Goal: Information Seeking & Learning: Learn about a topic

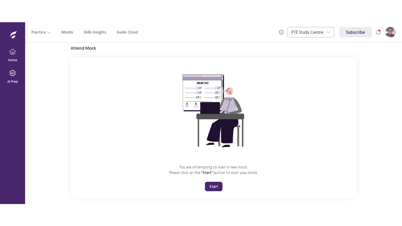
scroll to position [25, 0]
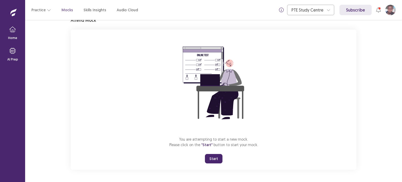
click at [215, 158] on button "Start" at bounding box center [214, 158] width 18 height 9
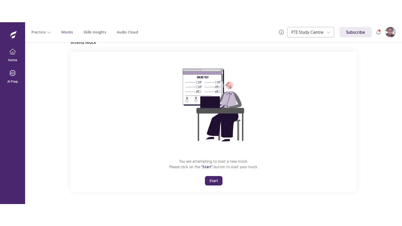
scroll to position [0, 0]
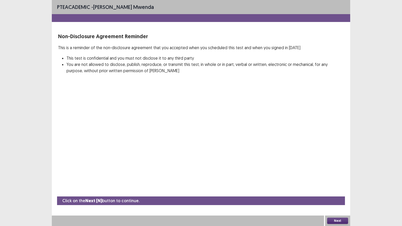
click at [341, 182] on button "Next" at bounding box center [338, 221] width 21 height 6
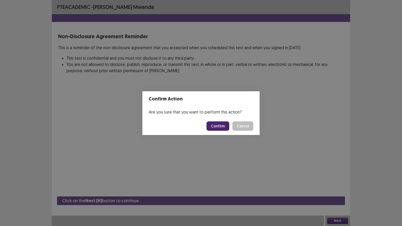
click at [220, 126] on button "Confirm" at bounding box center [218, 126] width 23 height 9
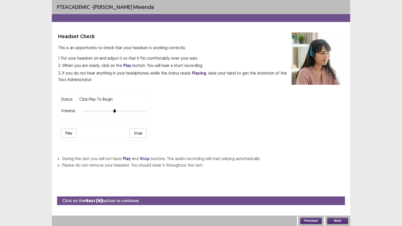
click at [338, 182] on button "Next" at bounding box center [338, 221] width 21 height 6
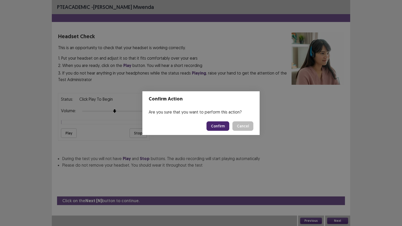
click at [220, 127] on button "Confirm" at bounding box center [218, 126] width 23 height 9
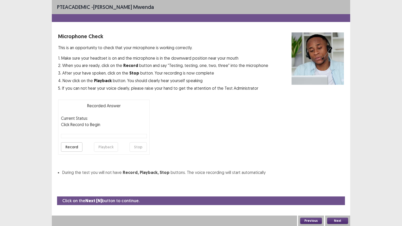
click at [337, 182] on button "Next" at bounding box center [338, 221] width 21 height 6
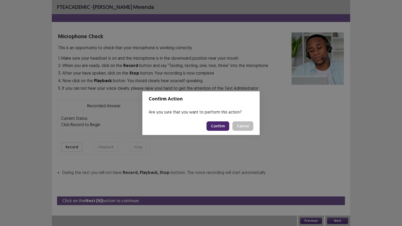
click at [225, 127] on button "Confirm" at bounding box center [218, 126] width 23 height 9
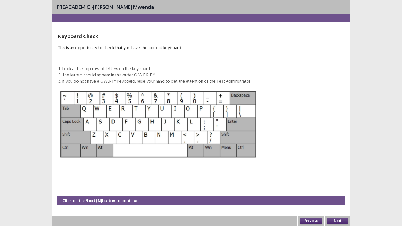
click at [344, 182] on button "Next" at bounding box center [338, 221] width 21 height 6
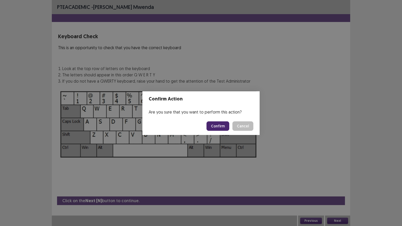
click at [220, 129] on button "Confirm" at bounding box center [218, 126] width 23 height 9
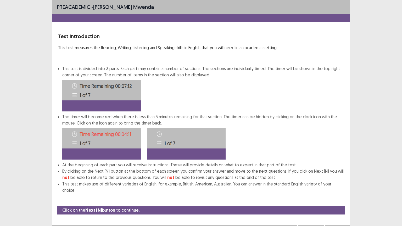
scroll to position [1, 0]
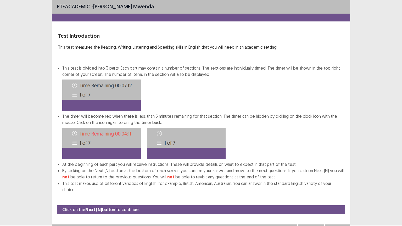
click at [337, 182] on button "Next" at bounding box center [338, 230] width 21 height 6
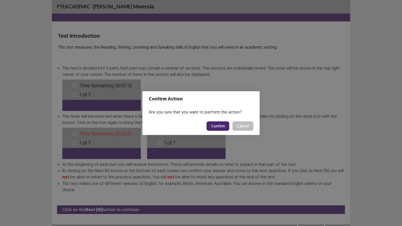
click at [224, 127] on button "Confirm" at bounding box center [218, 126] width 23 height 9
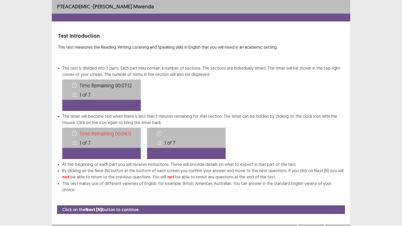
scroll to position [0, 0]
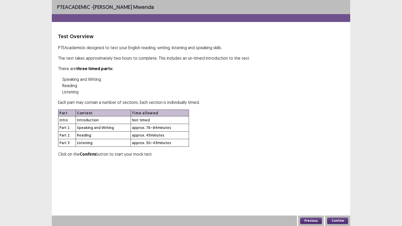
click at [339, 182] on button "Confirm" at bounding box center [338, 221] width 21 height 6
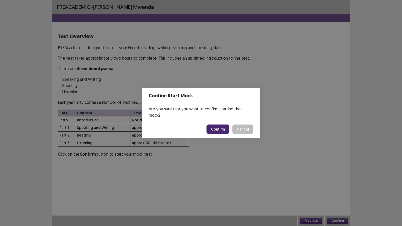
click at [221, 128] on button "Confirm" at bounding box center [218, 129] width 23 height 9
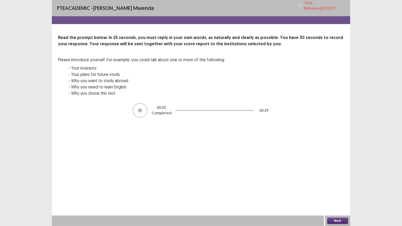
click at [342, 182] on button "Next" at bounding box center [338, 221] width 21 height 6
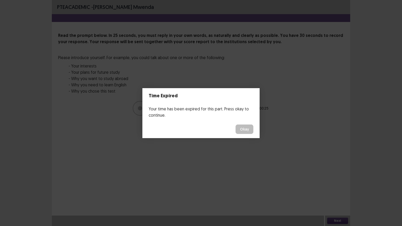
click at [248, 128] on button "Okay" at bounding box center [245, 129] width 18 height 9
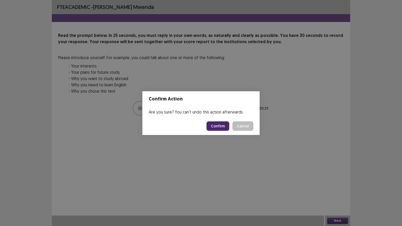
click at [221, 127] on button "Confirm" at bounding box center [218, 126] width 23 height 9
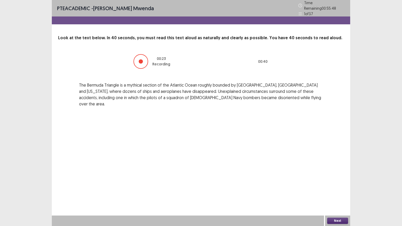
click at [338, 182] on button "Next" at bounding box center [338, 221] width 21 height 6
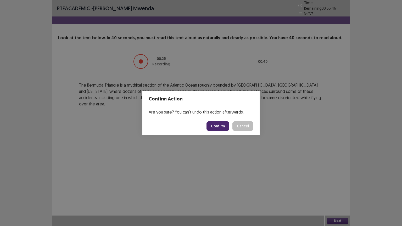
click at [222, 126] on button "Confirm" at bounding box center [218, 126] width 23 height 9
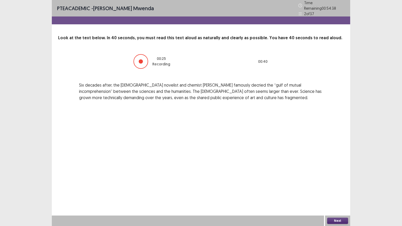
click at [338, 182] on button "Next" at bounding box center [338, 221] width 21 height 6
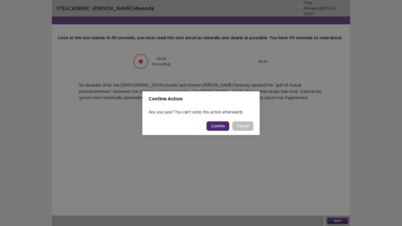
click at [217, 126] on button "Confirm" at bounding box center [218, 126] width 23 height 9
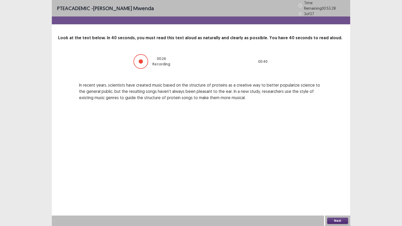
click at [338, 182] on button "Next" at bounding box center [338, 221] width 21 height 6
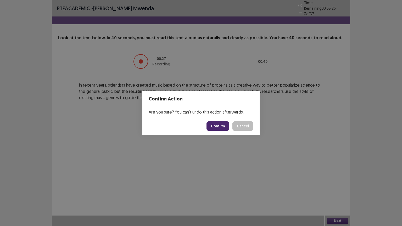
click at [219, 128] on button "Confirm" at bounding box center [218, 126] width 23 height 9
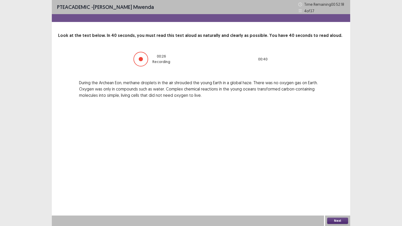
click at [338, 182] on button "Next" at bounding box center [338, 221] width 21 height 6
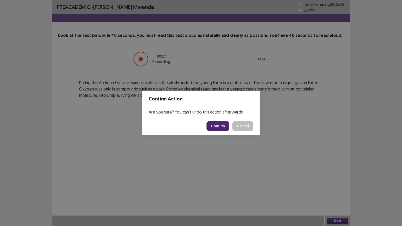
click at [215, 127] on button "Confirm" at bounding box center [218, 126] width 23 height 9
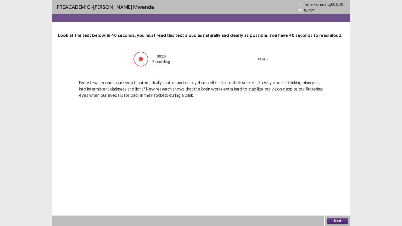
click at [346, 182] on button "Next" at bounding box center [338, 221] width 21 height 6
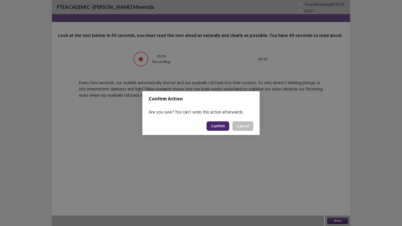
click at [224, 125] on button "Confirm" at bounding box center [218, 126] width 23 height 9
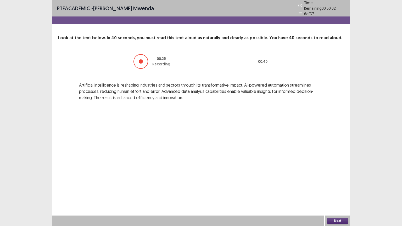
click at [339, 182] on button "Next" at bounding box center [338, 221] width 21 height 6
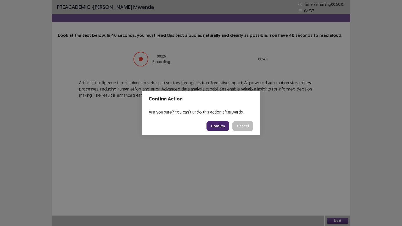
click at [217, 127] on button "Confirm" at bounding box center [218, 126] width 23 height 9
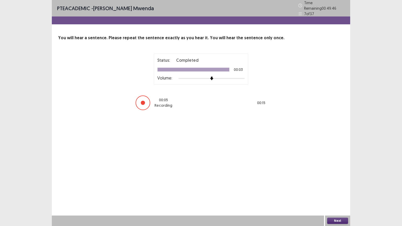
click at [344, 182] on div "Next" at bounding box center [337, 221] width 25 height 10
click at [340, 182] on button "Next" at bounding box center [338, 221] width 21 height 6
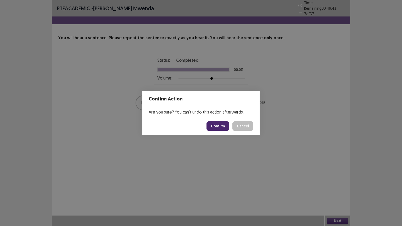
click at [221, 126] on button "Confirm" at bounding box center [218, 126] width 23 height 9
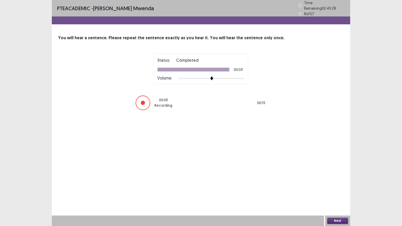
click at [342, 182] on button "Next" at bounding box center [338, 221] width 21 height 6
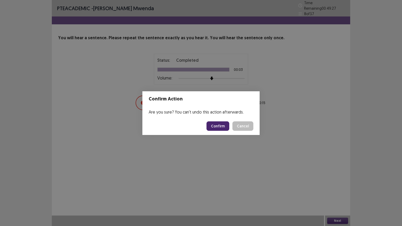
click at [218, 125] on button "Confirm" at bounding box center [218, 126] width 23 height 9
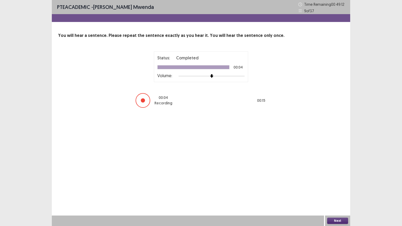
click at [342, 182] on button "Next" at bounding box center [338, 221] width 21 height 6
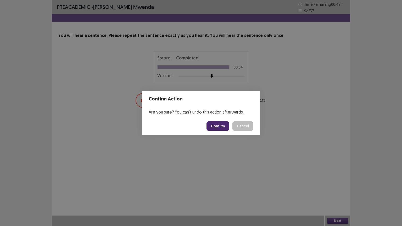
click at [217, 126] on button "Confirm" at bounding box center [218, 126] width 23 height 9
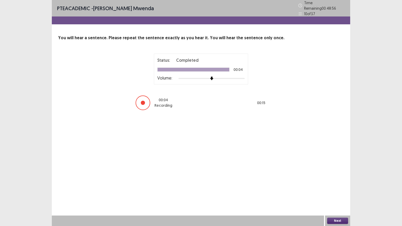
click at [335, 182] on button "Next" at bounding box center [338, 221] width 21 height 6
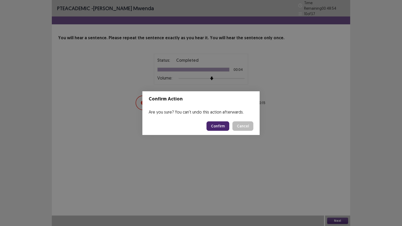
click at [221, 128] on button "Confirm" at bounding box center [218, 126] width 23 height 9
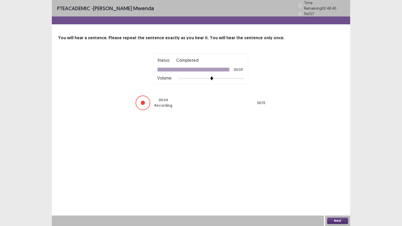
click at [336, 182] on button "Next" at bounding box center [338, 221] width 21 height 6
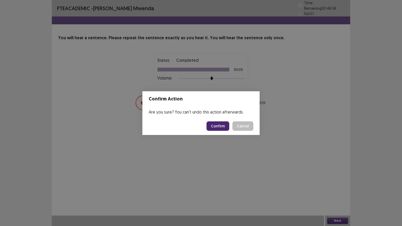
click at [224, 128] on button "Confirm" at bounding box center [218, 126] width 23 height 9
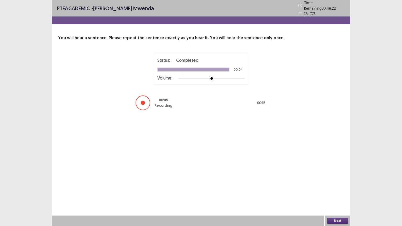
click at [340, 182] on button "Next" at bounding box center [338, 221] width 21 height 6
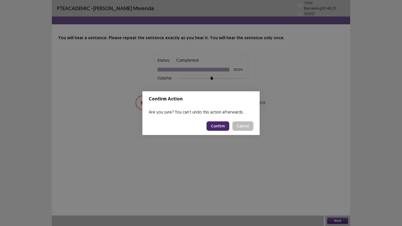
click at [222, 127] on button "Confirm" at bounding box center [218, 126] width 23 height 9
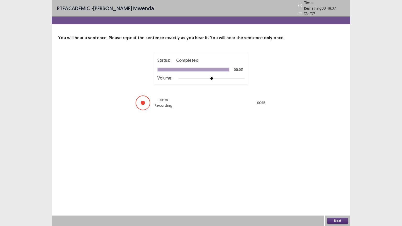
click at [339, 182] on button "Next" at bounding box center [338, 221] width 21 height 6
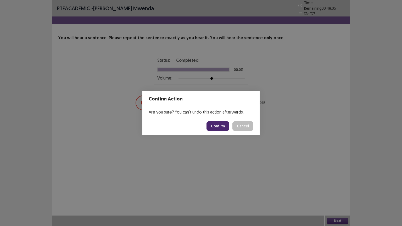
click at [222, 128] on button "Confirm" at bounding box center [218, 126] width 23 height 9
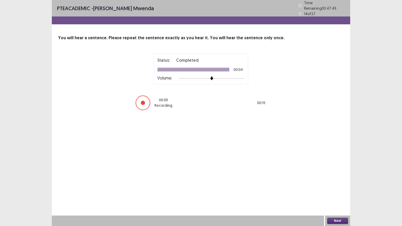
click at [340, 182] on button "Next" at bounding box center [338, 221] width 21 height 6
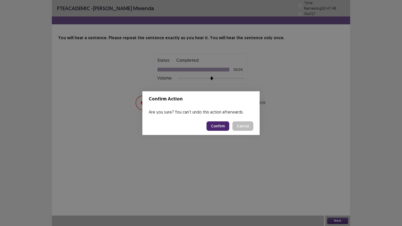
click at [221, 127] on button "Confirm" at bounding box center [218, 126] width 23 height 9
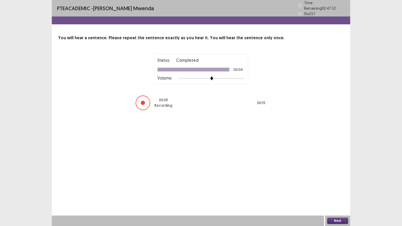
click at [339, 182] on button "Next" at bounding box center [338, 221] width 21 height 6
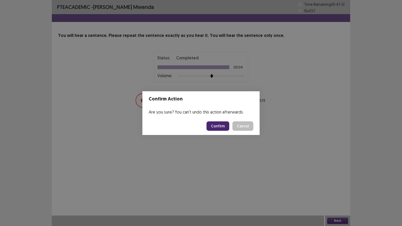
click at [219, 126] on button "Confirm" at bounding box center [218, 126] width 23 height 9
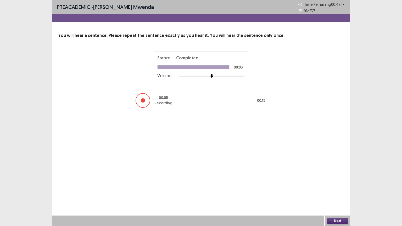
click at [339, 182] on button "Next" at bounding box center [338, 221] width 21 height 6
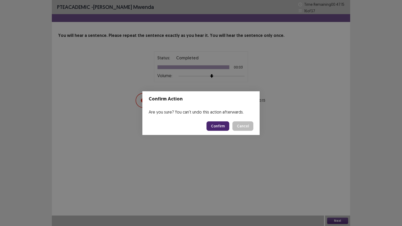
click at [221, 127] on button "Confirm" at bounding box center [218, 126] width 23 height 9
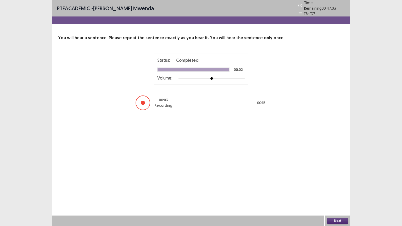
click at [336, 182] on button "Next" at bounding box center [338, 221] width 21 height 6
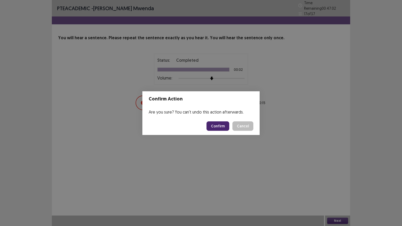
click at [221, 128] on button "Confirm" at bounding box center [218, 126] width 23 height 9
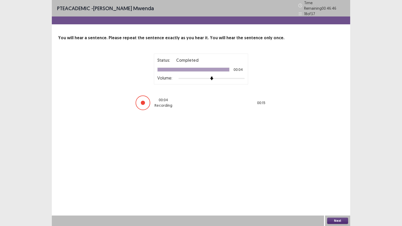
click at [336, 182] on button "Next" at bounding box center [338, 221] width 21 height 6
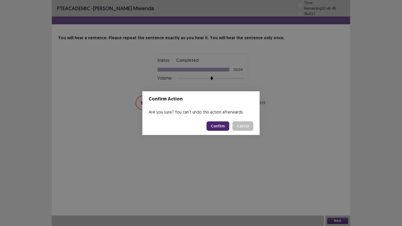
click at [223, 128] on button "Confirm" at bounding box center [218, 126] width 23 height 9
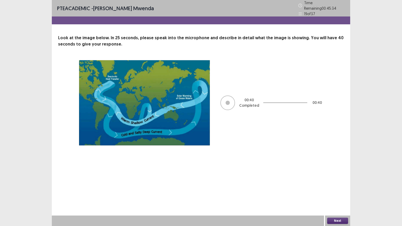
click at [342, 182] on button "Next" at bounding box center [338, 221] width 21 height 6
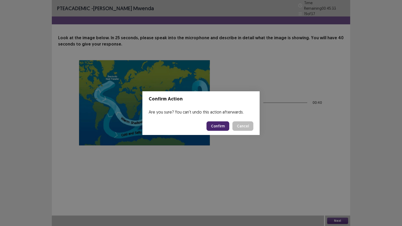
click at [223, 127] on button "Confirm" at bounding box center [218, 126] width 23 height 9
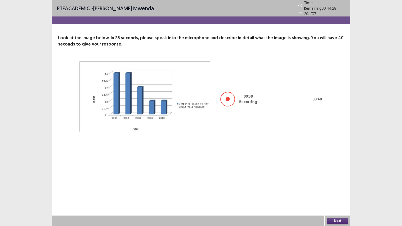
click at [342, 182] on button "Next" at bounding box center [338, 221] width 21 height 6
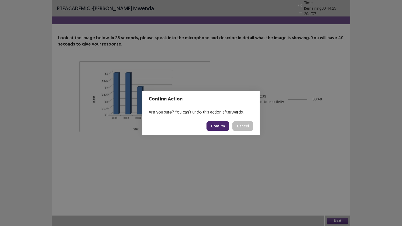
click at [218, 125] on button "Confirm" at bounding box center [218, 126] width 23 height 9
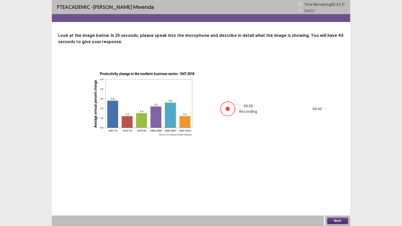
click at [337, 182] on button "Next" at bounding box center [338, 221] width 21 height 6
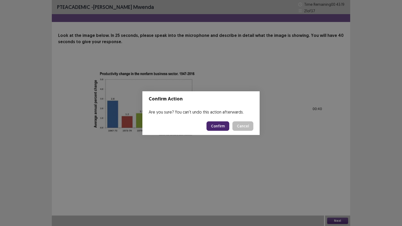
click at [221, 124] on button "Confirm" at bounding box center [218, 126] width 23 height 9
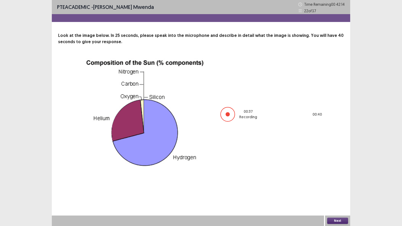
click at [336, 182] on button "Next" at bounding box center [338, 221] width 21 height 6
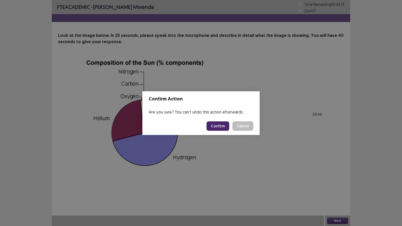
click at [216, 128] on button "Confirm" at bounding box center [218, 126] width 23 height 9
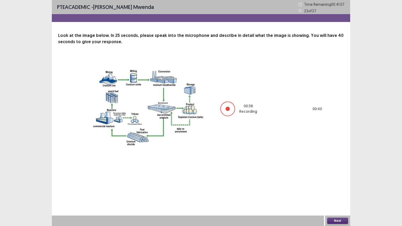
click at [339, 182] on button "Next" at bounding box center [338, 221] width 21 height 6
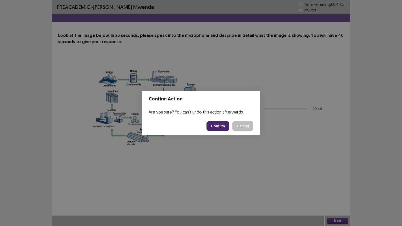
click at [214, 126] on button "Confirm" at bounding box center [218, 126] width 23 height 9
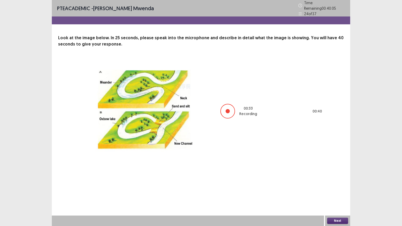
click at [339, 182] on button "Next" at bounding box center [338, 221] width 21 height 6
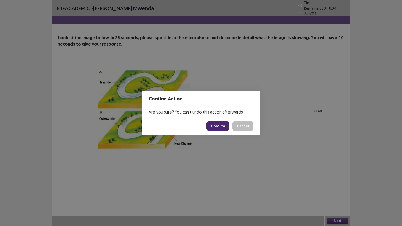
click at [218, 124] on button "Confirm" at bounding box center [218, 126] width 23 height 9
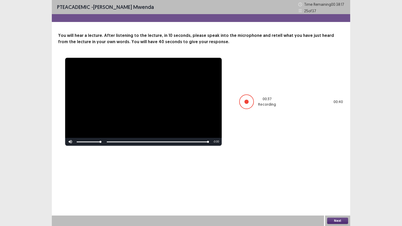
click at [342, 182] on button "Next" at bounding box center [338, 221] width 21 height 6
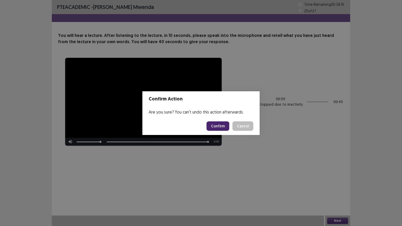
click at [220, 127] on button "Confirm" at bounding box center [218, 126] width 23 height 9
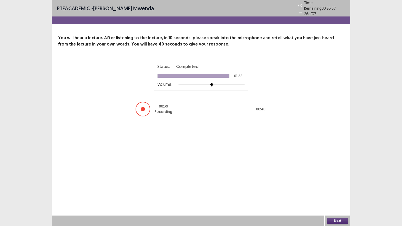
click at [340, 182] on div "Next" at bounding box center [337, 221] width 25 height 10
click at [339, 182] on button "Next" at bounding box center [338, 221] width 21 height 6
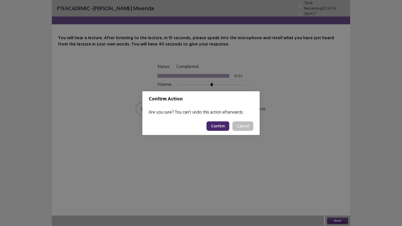
click at [220, 125] on button "Confirm" at bounding box center [218, 126] width 23 height 9
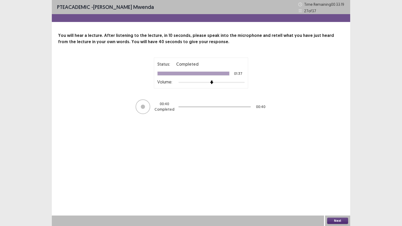
click at [335, 182] on div "Next" at bounding box center [337, 221] width 25 height 10
click at [342, 182] on button "Next" at bounding box center [338, 221] width 21 height 6
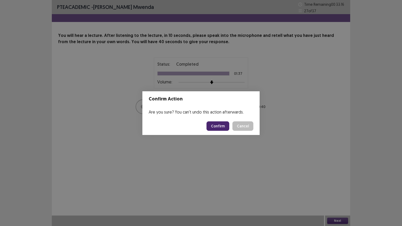
click at [217, 125] on button "Confirm" at bounding box center [218, 126] width 23 height 9
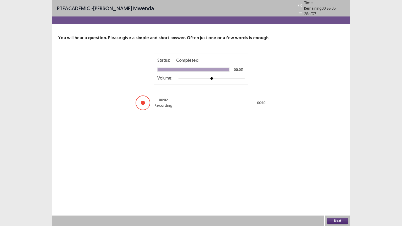
click at [335, 182] on button "Next" at bounding box center [338, 221] width 21 height 6
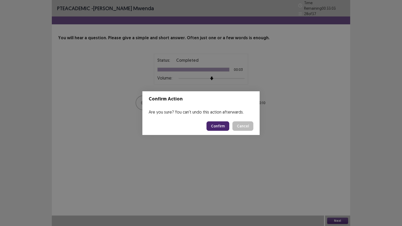
click at [222, 127] on button "Confirm" at bounding box center [218, 126] width 23 height 9
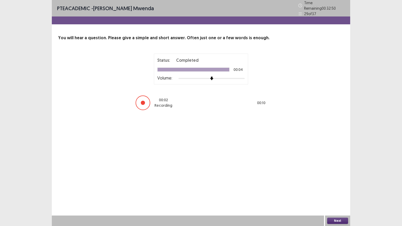
click at [337, 182] on button "Next" at bounding box center [338, 221] width 21 height 6
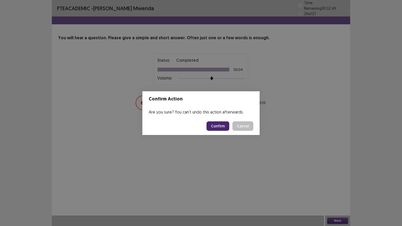
click at [220, 122] on button "Confirm" at bounding box center [218, 126] width 23 height 9
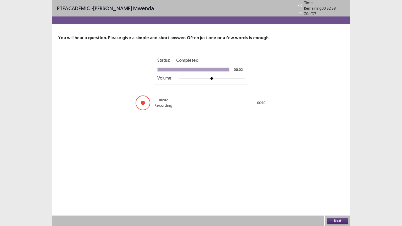
click at [340, 182] on button "Next" at bounding box center [338, 221] width 21 height 6
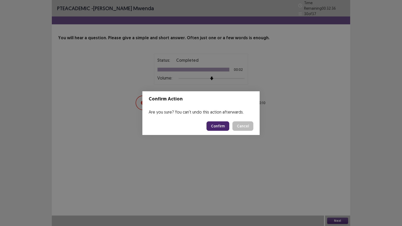
click at [223, 127] on button "Confirm" at bounding box center [218, 126] width 23 height 9
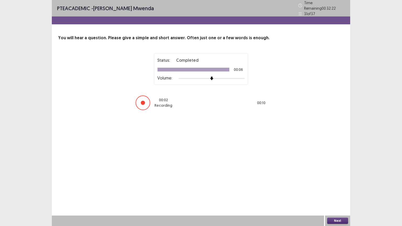
click at [339, 182] on button "Next" at bounding box center [338, 221] width 21 height 6
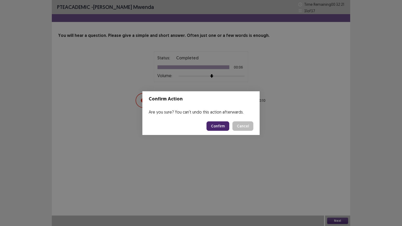
click at [220, 127] on button "Confirm" at bounding box center [218, 126] width 23 height 9
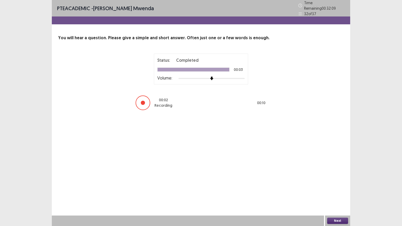
click at [334, 182] on button "Next" at bounding box center [338, 221] width 21 height 6
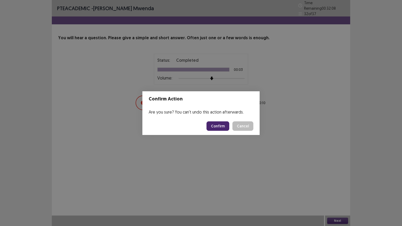
click at [220, 128] on button "Confirm" at bounding box center [218, 126] width 23 height 9
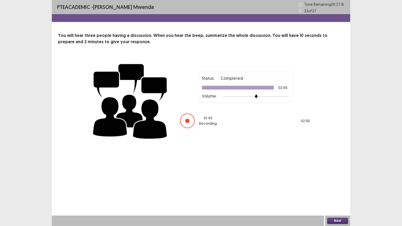
click at [340, 182] on button "Next" at bounding box center [338, 221] width 21 height 6
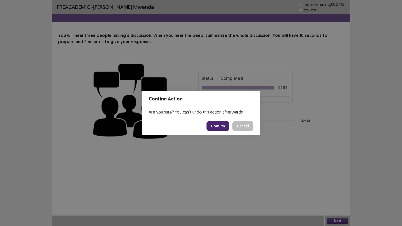
drag, startPoint x: 218, startPoint y: 124, endPoint x: 215, endPoint y: 130, distance: 6.8
click at [215, 129] on button "Confirm" at bounding box center [218, 126] width 23 height 9
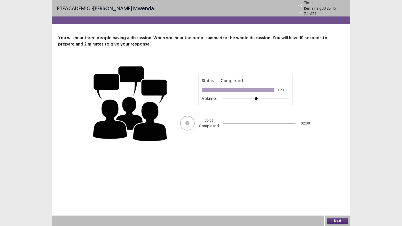
click at [340, 182] on button "Next" at bounding box center [338, 221] width 21 height 6
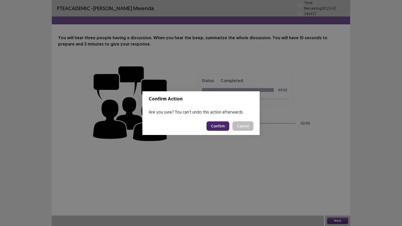
click at [224, 124] on button "Confirm" at bounding box center [218, 126] width 23 height 9
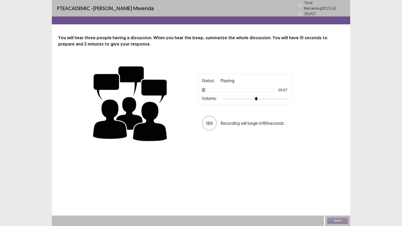
click at [261, 38] on p "You will hear three people having a discussion. When you hear the beep, summari…" at bounding box center [201, 41] width 286 height 13
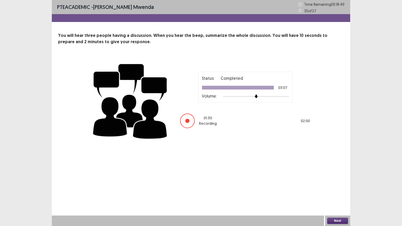
click at [335, 182] on button "Next" at bounding box center [338, 221] width 21 height 6
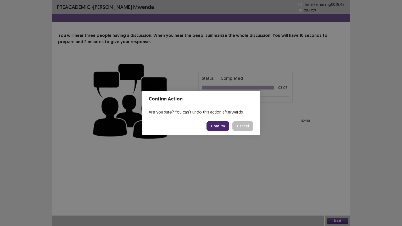
click at [227, 125] on button "Confirm" at bounding box center [218, 126] width 23 height 9
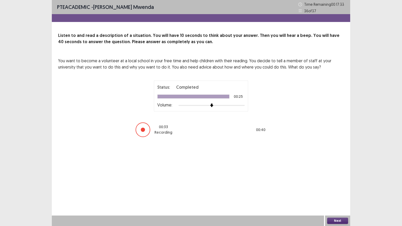
click at [346, 182] on button "Next" at bounding box center [338, 221] width 21 height 6
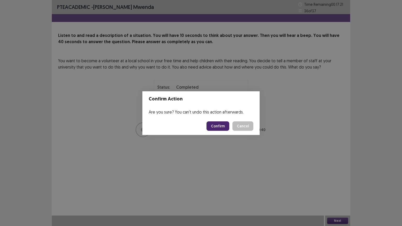
click at [222, 127] on button "Confirm" at bounding box center [218, 126] width 23 height 9
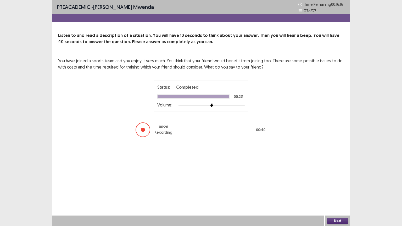
click at [345, 182] on button "Next" at bounding box center [338, 221] width 21 height 6
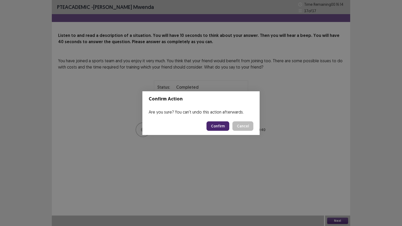
click at [222, 128] on button "Confirm" at bounding box center [218, 126] width 23 height 9
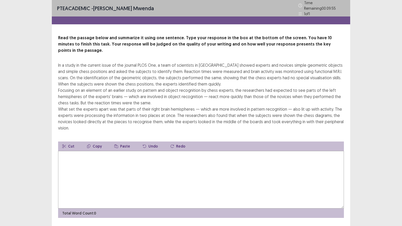
click at [67, 151] on textarea at bounding box center [201, 180] width 286 height 58
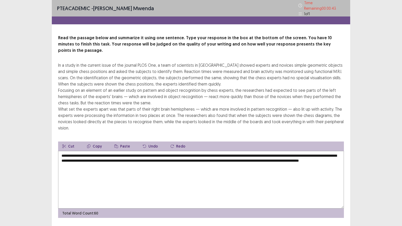
scroll to position [6, 0]
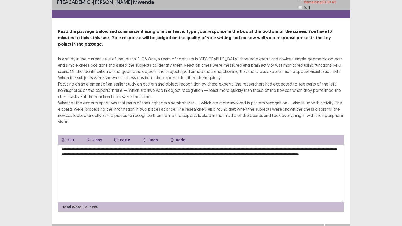
type textarea "**********"
click at [334, 182] on button "Next" at bounding box center [338, 230] width 21 height 6
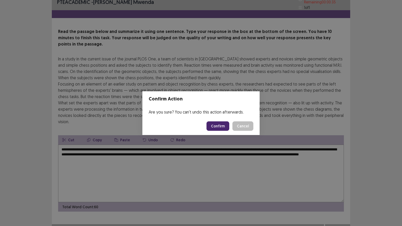
click at [223, 124] on button "Confirm" at bounding box center [218, 126] width 23 height 9
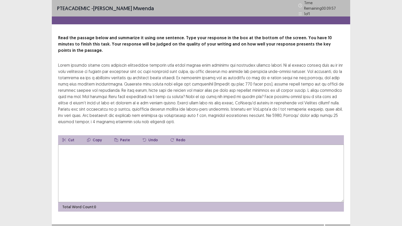
click at [69, 145] on textarea at bounding box center [201, 174] width 286 height 58
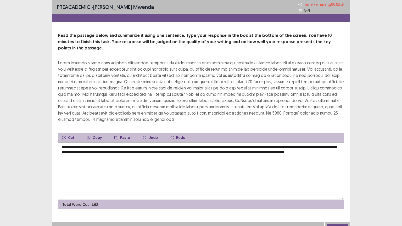
click at [72, 152] on textarea "**********" at bounding box center [201, 172] width 286 height 58
click at [79, 143] on textarea "**********" at bounding box center [201, 172] width 286 height 58
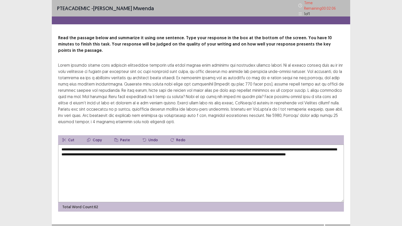
click at [329, 145] on textarea "**********" at bounding box center [201, 174] width 286 height 58
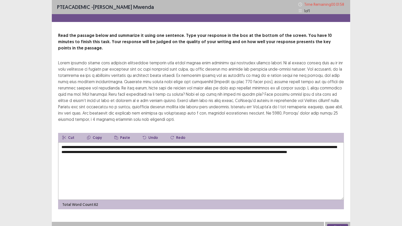
click at [162, 146] on textarea "**********" at bounding box center [201, 172] width 286 height 58
type textarea "**********"
click at [338, 182] on button "Next" at bounding box center [338, 227] width 21 height 6
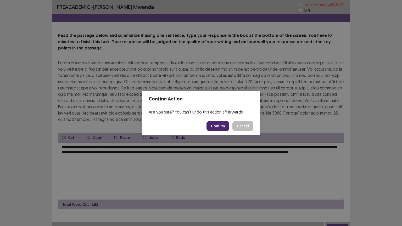
click at [223, 126] on button "Confirm" at bounding box center [218, 126] width 23 height 9
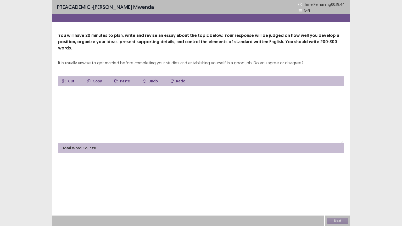
click at [64, 86] on textarea at bounding box center [201, 115] width 286 height 58
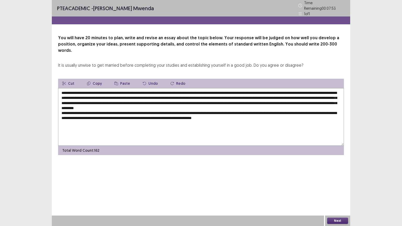
click at [64, 88] on textarea "**********" at bounding box center [201, 117] width 286 height 58
click at [166, 88] on textarea "**********" at bounding box center [201, 117] width 286 height 58
drag, startPoint x: 223, startPoint y: 85, endPoint x: 83, endPoint y: 81, distance: 139.7
click at [83, 88] on textarea "**********" at bounding box center [201, 117] width 286 height 58
click at [89, 82] on icon "button" at bounding box center [89, 84] width 4 height 4
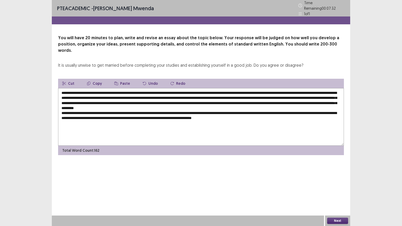
click at [210, 100] on textarea "**********" at bounding box center [201, 117] width 286 height 58
click at [118, 79] on button "Paste" at bounding box center [122, 83] width 24 height 9
click at [186, 96] on textarea at bounding box center [201, 117] width 286 height 58
click at [118, 79] on button "Paste" at bounding box center [122, 83] width 24 height 9
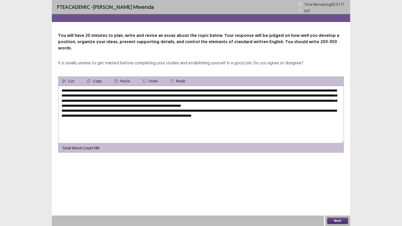
click at [103, 94] on textarea at bounding box center [201, 115] width 286 height 58
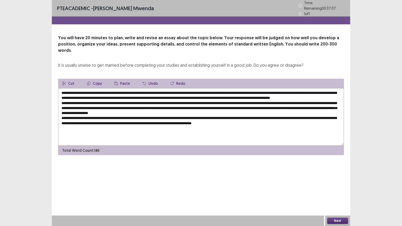
click at [178, 110] on textarea at bounding box center [201, 117] width 286 height 58
click at [122, 79] on button "Paste" at bounding box center [122, 83] width 24 height 9
click at [77, 119] on textarea at bounding box center [201, 117] width 286 height 58
click at [64, 120] on textarea at bounding box center [201, 117] width 286 height 58
click at [143, 120] on textarea at bounding box center [201, 117] width 286 height 58
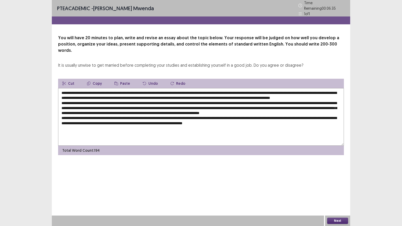
click at [116, 82] on icon "button" at bounding box center [117, 84] width 4 height 4
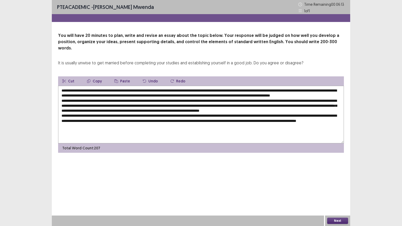
click at [116, 105] on textarea at bounding box center [201, 115] width 286 height 58
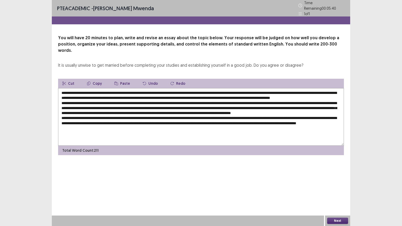
click at [154, 106] on textarea at bounding box center [201, 117] width 286 height 58
click at [217, 105] on textarea at bounding box center [201, 117] width 286 height 58
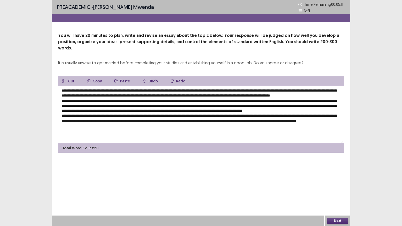
click at [257, 105] on textarea at bounding box center [201, 115] width 286 height 58
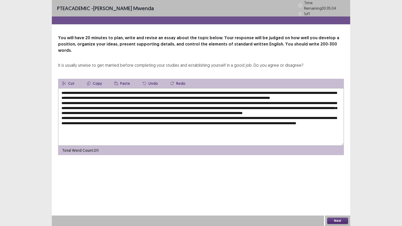
click at [324, 104] on textarea at bounding box center [201, 117] width 286 height 58
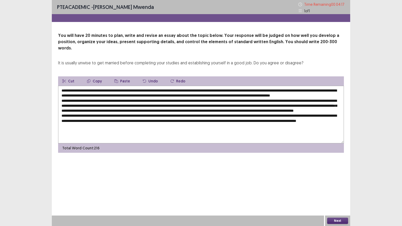
click at [144, 109] on textarea at bounding box center [201, 115] width 286 height 58
click at [126, 109] on textarea at bounding box center [201, 115] width 286 height 58
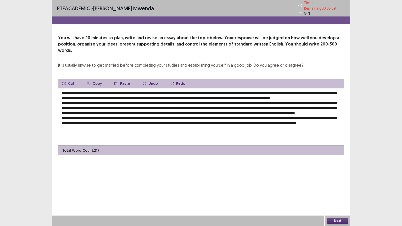
click at [164, 114] on textarea at bounding box center [201, 117] width 286 height 58
click at [161, 119] on textarea at bounding box center [201, 117] width 286 height 58
click at [82, 125] on textarea at bounding box center [201, 117] width 286 height 58
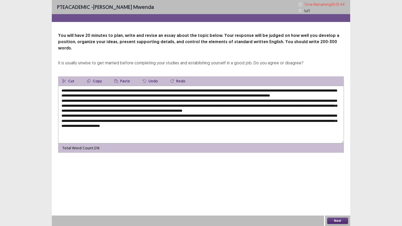
click at [199, 125] on textarea at bounding box center [201, 115] width 286 height 58
click at [115, 79] on icon "button" at bounding box center [117, 81] width 4 height 4
click at [85, 131] on textarea at bounding box center [201, 115] width 286 height 58
click at [119, 77] on button "Paste" at bounding box center [122, 81] width 24 height 9
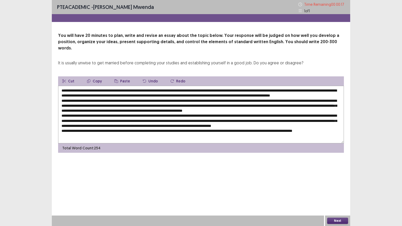
scroll to position [5, 0]
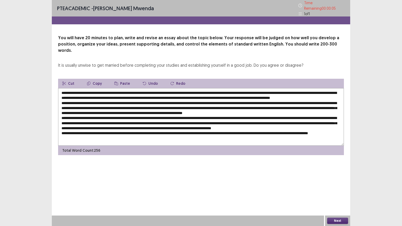
type textarea "**********"
click at [332, 182] on button "Next" at bounding box center [338, 221] width 21 height 6
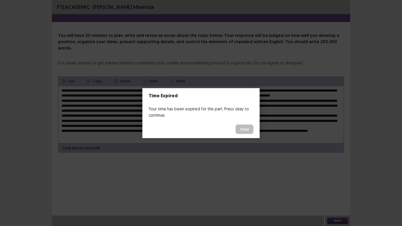
click at [219, 126] on footer "Okay" at bounding box center [201, 130] width 117 height 18
click at [243, 130] on button "Okay" at bounding box center [245, 129] width 18 height 9
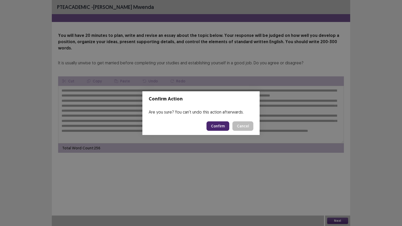
click at [222, 124] on button "Confirm" at bounding box center [218, 126] width 23 height 9
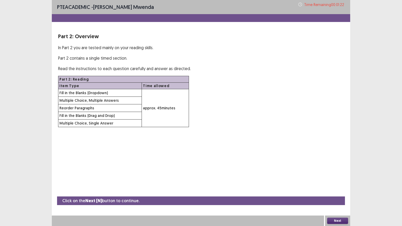
click at [340, 182] on button "Next" at bounding box center [338, 221] width 21 height 6
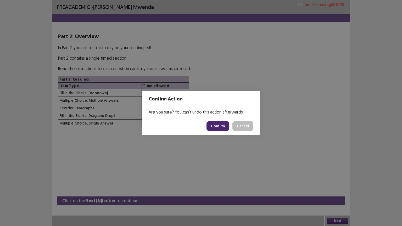
click at [226, 128] on button "Confirm" at bounding box center [218, 126] width 23 height 9
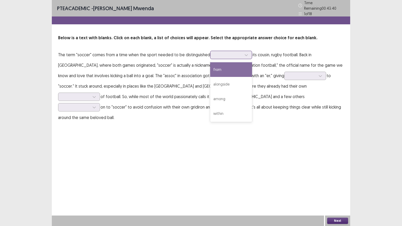
click at [246, 54] on icon at bounding box center [247, 55] width 4 height 4
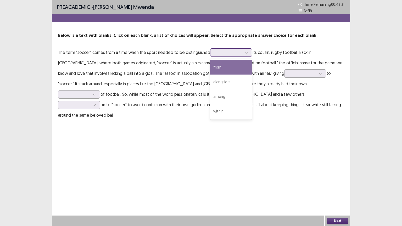
click at [214, 69] on div "from" at bounding box center [231, 67] width 42 height 15
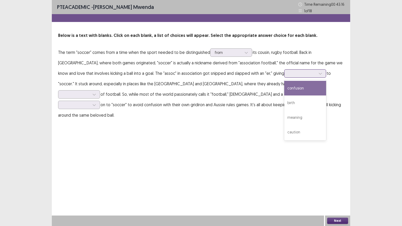
click at [319, 74] on icon at bounding box center [321, 74] width 4 height 4
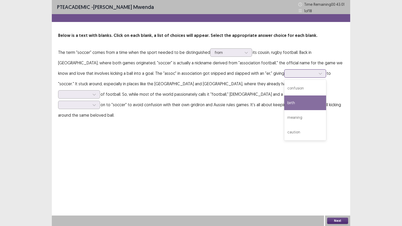
click at [285, 101] on div "birth" at bounding box center [306, 103] width 42 height 15
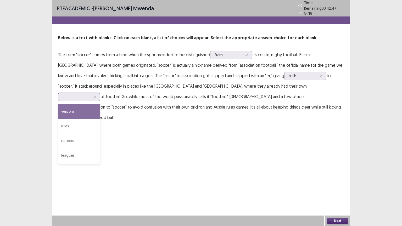
click at [96, 95] on icon at bounding box center [94, 97] width 4 height 4
click at [100, 104] on div "versions" at bounding box center [79, 111] width 42 height 15
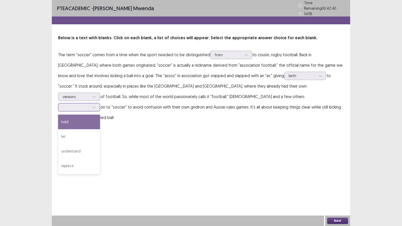
click at [96, 107] on icon at bounding box center [94, 108] width 3 height 2
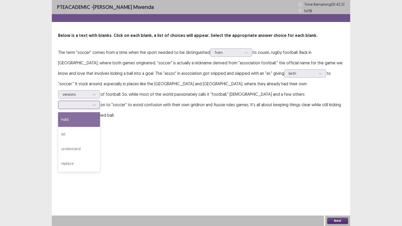
click at [100, 112] on div "hold" at bounding box center [79, 119] width 42 height 15
click at [339, 182] on button "Next" at bounding box center [338, 221] width 21 height 6
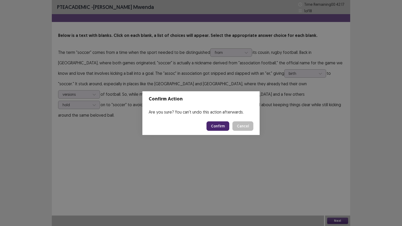
click at [221, 124] on button "Confirm" at bounding box center [218, 126] width 23 height 9
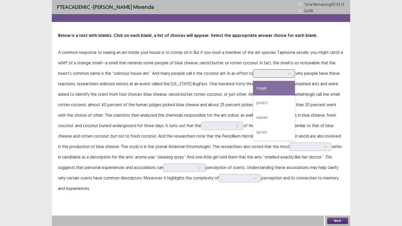
click at [290, 74] on icon at bounding box center [290, 74] width 4 height 4
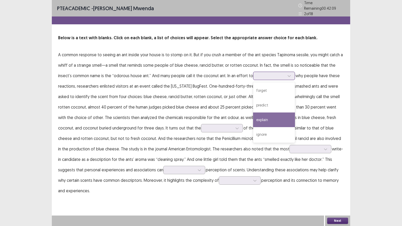
click at [269, 119] on div "explain" at bounding box center [274, 120] width 42 height 15
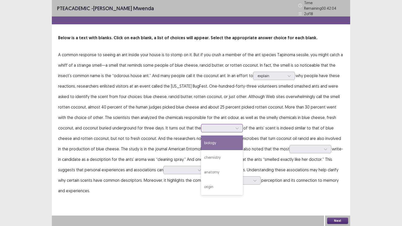
click at [236, 127] on icon at bounding box center [238, 129] width 4 height 4
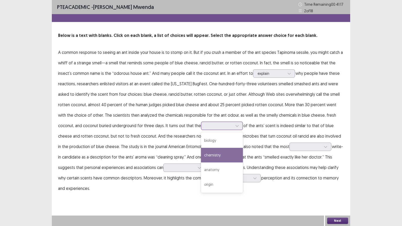
click at [201, 156] on div "chemistry" at bounding box center [222, 155] width 42 height 15
click at [233, 127] on div at bounding box center [237, 126] width 8 height 8
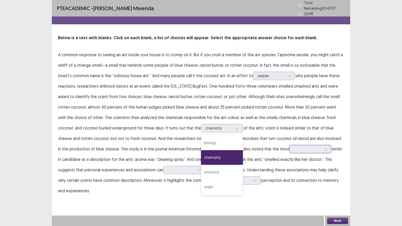
click at [324, 148] on icon at bounding box center [326, 150] width 4 height 4
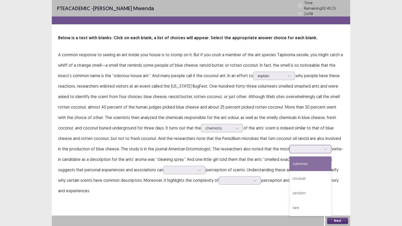
click at [290, 163] on div "common" at bounding box center [311, 164] width 42 height 15
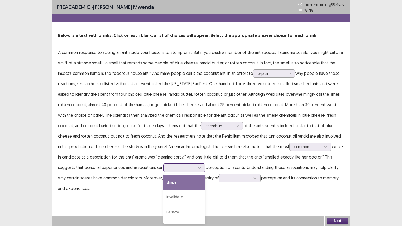
click at [198, 169] on icon at bounding box center [200, 168] width 4 height 4
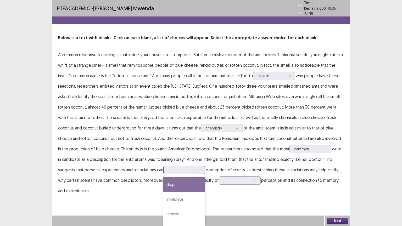
click at [171, 182] on div "shape" at bounding box center [184, 185] width 42 height 15
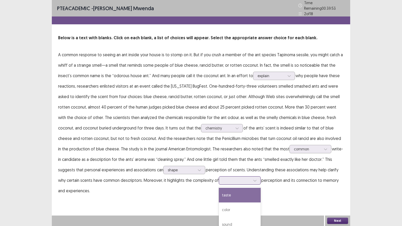
click at [253, 179] on icon at bounding box center [255, 181] width 4 height 4
click at [219, 182] on div "taste" at bounding box center [240, 195] width 42 height 15
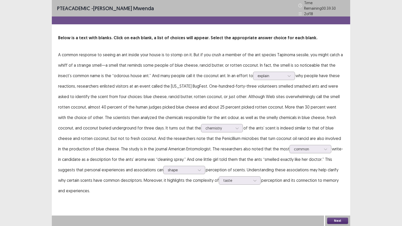
click at [335, 182] on button "Next" at bounding box center [338, 221] width 21 height 6
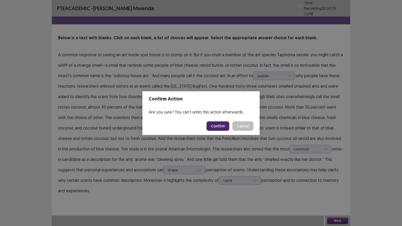
click at [220, 126] on button "Confirm" at bounding box center [218, 126] width 23 height 9
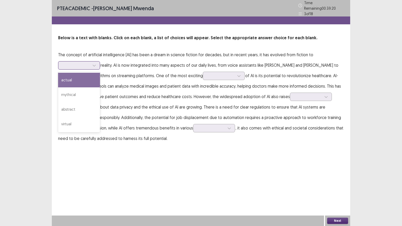
click at [94, 64] on icon at bounding box center [94, 66] width 4 height 4
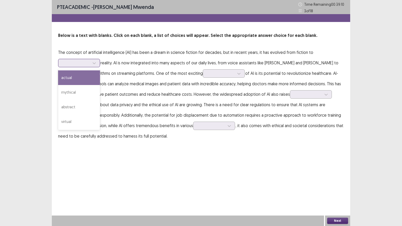
click at [71, 79] on div "actual" at bounding box center [79, 77] width 42 height 15
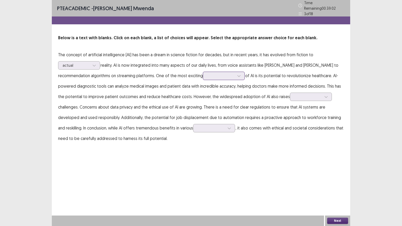
click at [237, 74] on icon at bounding box center [239, 76] width 4 height 4
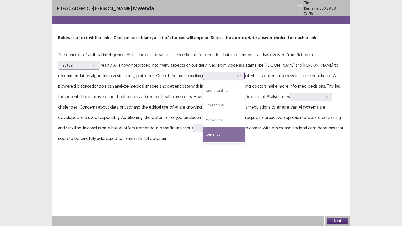
click at [203, 130] on div "benefits" at bounding box center [224, 134] width 42 height 15
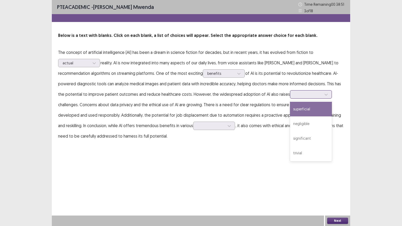
click at [325, 96] on icon at bounding box center [327, 95] width 4 height 4
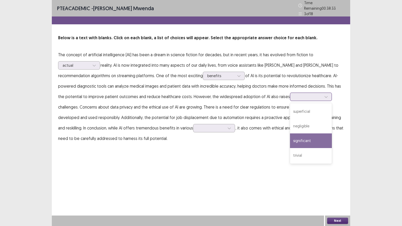
click at [290, 138] on div "significant" at bounding box center [311, 141] width 42 height 15
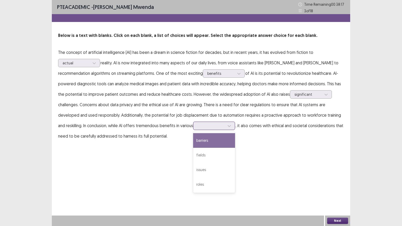
click at [226, 127] on div at bounding box center [230, 126] width 8 height 8
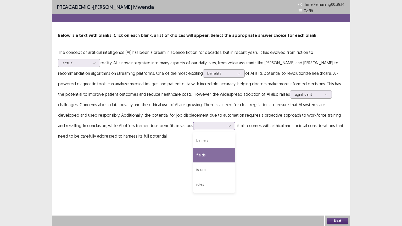
click at [193, 156] on div "fields" at bounding box center [214, 155] width 42 height 15
click at [339, 182] on button "Next" at bounding box center [338, 221] width 21 height 6
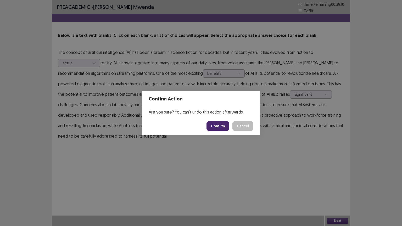
click at [220, 125] on button "Confirm" at bounding box center [218, 126] width 23 height 9
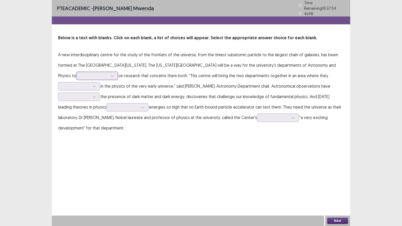
click at [111, 74] on icon at bounding box center [113, 76] width 4 height 4
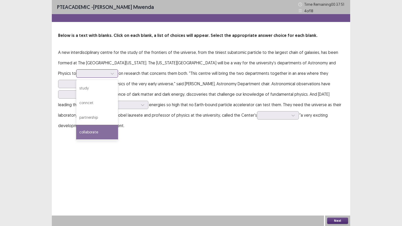
click at [76, 134] on div "collaborate" at bounding box center [97, 132] width 42 height 15
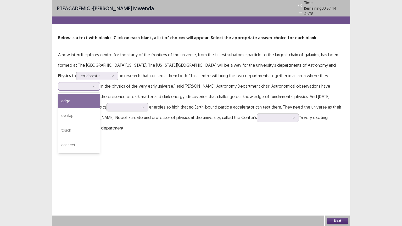
click at [94, 85] on icon at bounding box center [94, 87] width 4 height 4
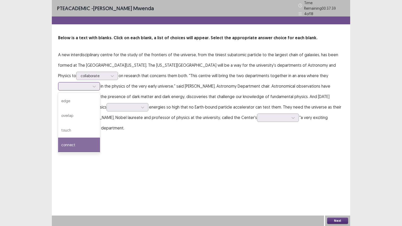
click at [76, 143] on div "connect" at bounding box center [79, 145] width 42 height 15
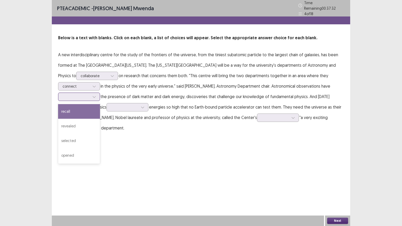
click at [94, 95] on icon at bounding box center [94, 97] width 4 height 4
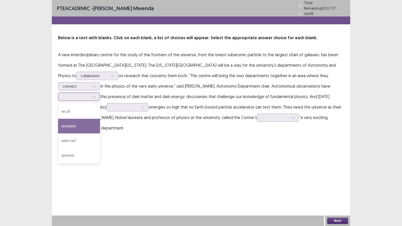
click at [77, 124] on div "revealed" at bounding box center [79, 126] width 42 height 15
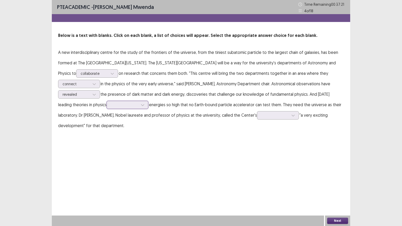
click at [144, 105] on icon at bounding box center [143, 105] width 4 height 4
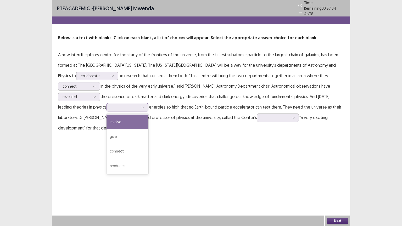
click at [120, 121] on div "involve" at bounding box center [128, 122] width 42 height 15
click at [295, 117] on icon at bounding box center [294, 118] width 4 height 4
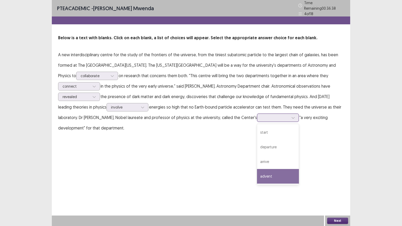
click at [271, 175] on div "advent" at bounding box center [278, 176] width 42 height 15
click at [342, 182] on button "Next" at bounding box center [338, 221] width 21 height 6
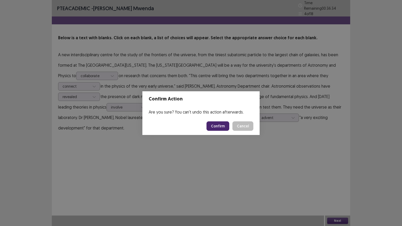
click at [226, 128] on button "Confirm" at bounding box center [218, 126] width 23 height 9
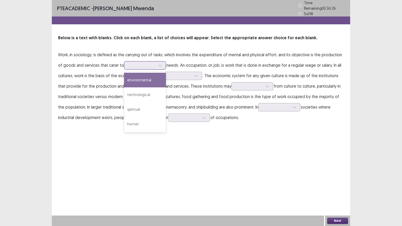
click at [159, 64] on icon at bounding box center [161, 66] width 4 height 4
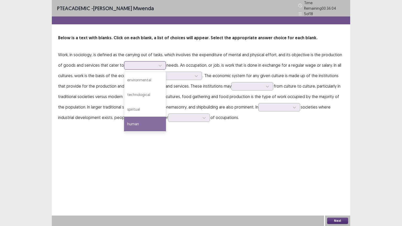
click at [133, 119] on div "human" at bounding box center [145, 124] width 42 height 15
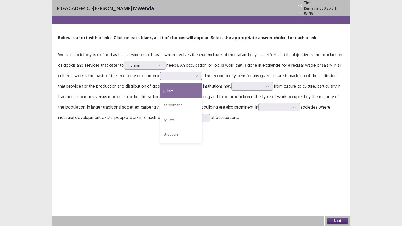
click at [197, 74] on icon at bounding box center [197, 76] width 4 height 4
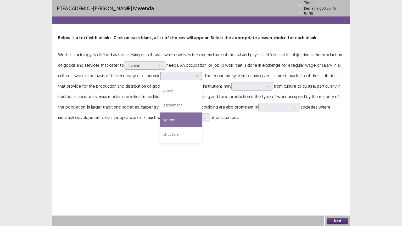
click at [172, 118] on div "system" at bounding box center [181, 120] width 42 height 15
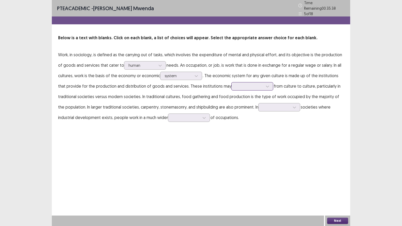
click at [266, 86] on icon at bounding box center [267, 87] width 3 height 2
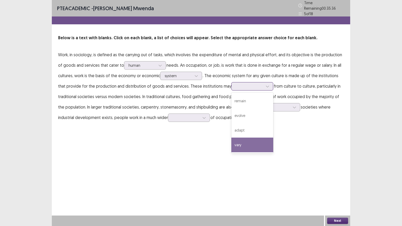
click at [237, 143] on div "vary" at bounding box center [253, 145] width 42 height 15
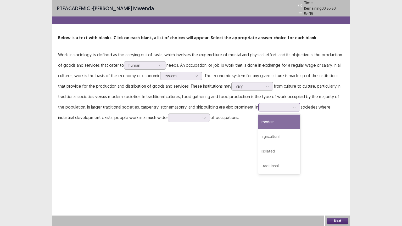
click at [293, 106] on icon at bounding box center [295, 108] width 4 height 4
click at [265, 119] on div "modern" at bounding box center [280, 122] width 42 height 15
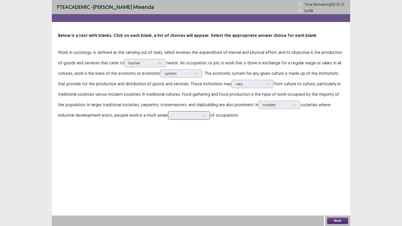
click at [203, 115] on icon at bounding box center [205, 116] width 4 height 4
click at [168, 157] on div "variety" at bounding box center [189, 159] width 42 height 15
click at [338, 182] on button "Next" at bounding box center [338, 221] width 21 height 6
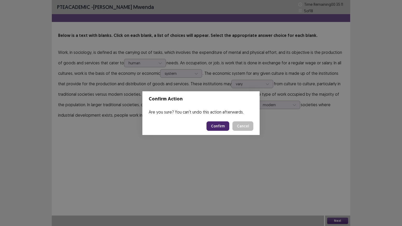
click at [218, 124] on button "Confirm" at bounding box center [218, 126] width 23 height 9
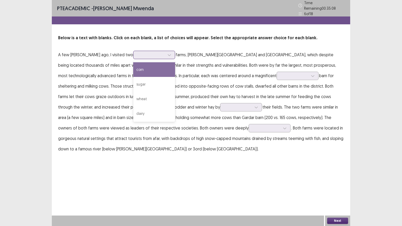
click at [168, 53] on icon at bounding box center [170, 55] width 4 height 4
click at [182, 134] on p "A few [PERSON_NAME] ago, I visited two 4 results available. Use Up and Down to …" at bounding box center [201, 102] width 286 height 105
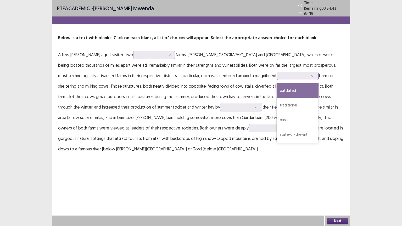
click at [311, 74] on icon at bounding box center [313, 76] width 4 height 4
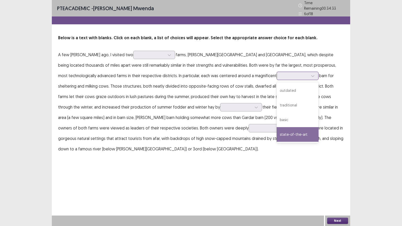
click at [277, 132] on div "state-of-the-art" at bounding box center [298, 134] width 42 height 15
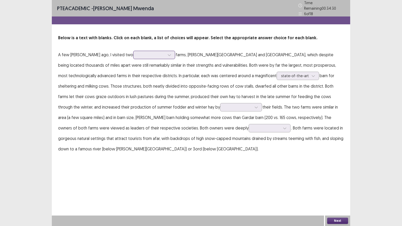
click at [168, 53] on icon at bounding box center [170, 55] width 4 height 4
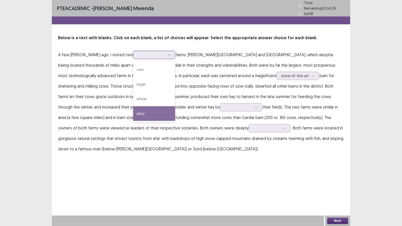
click at [137, 110] on div "dairy" at bounding box center [154, 113] width 42 height 15
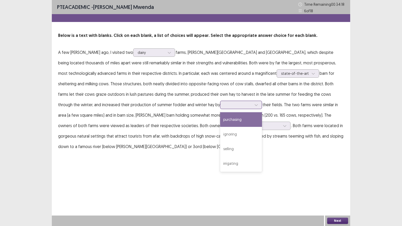
click at [255, 106] on icon at bounding box center [257, 105] width 4 height 4
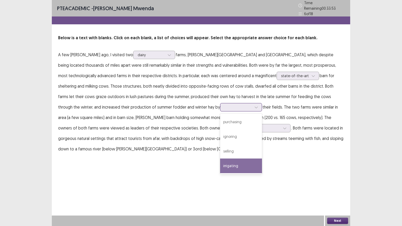
click at [220, 160] on div "irrigating" at bounding box center [241, 166] width 42 height 15
click at [255, 106] on icon at bounding box center [257, 108] width 4 height 4
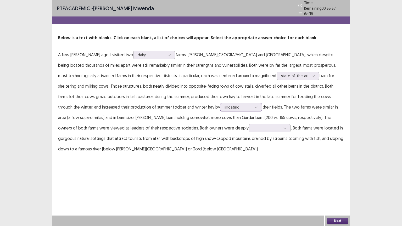
click at [255, 106] on icon at bounding box center [257, 108] width 4 height 4
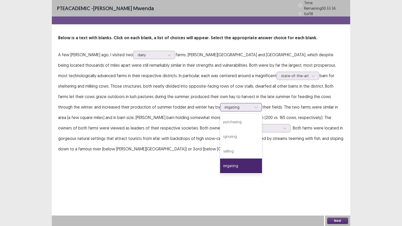
click at [255, 106] on icon at bounding box center [257, 108] width 4 height 4
click at [192, 158] on div "PTE academic - [PERSON_NAME] Time Remaining 00 : 33 : 33 6 of 18 Below is a tex…" at bounding box center [201, 82] width 299 height 165
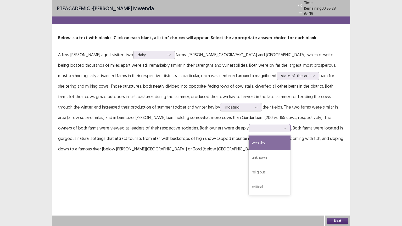
click at [283, 127] on icon at bounding box center [285, 129] width 4 height 4
click at [249, 140] on div "wealthy" at bounding box center [270, 143] width 42 height 15
click at [337, 182] on button "Next" at bounding box center [338, 221] width 21 height 6
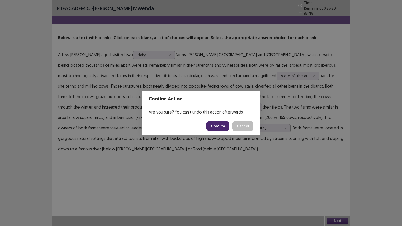
click at [220, 126] on button "Confirm" at bounding box center [218, 126] width 23 height 9
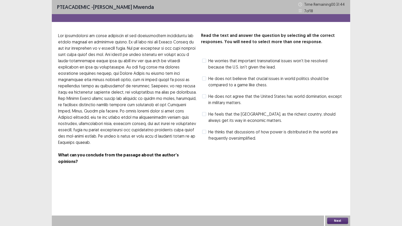
click at [206, 133] on span at bounding box center [204, 132] width 4 height 4
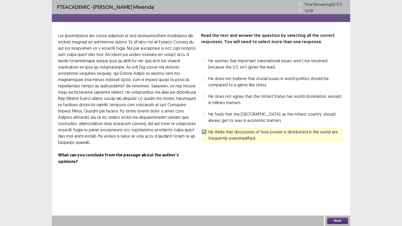
click at [203, 96] on span at bounding box center [204, 96] width 4 height 4
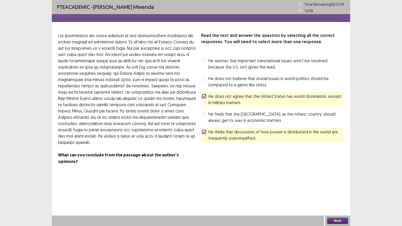
click at [340, 182] on button "Next" at bounding box center [338, 221] width 21 height 6
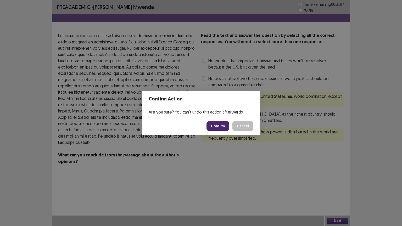
click at [218, 124] on button "Confirm" at bounding box center [218, 126] width 23 height 9
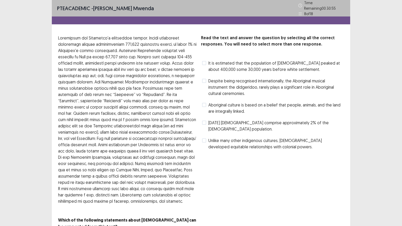
click at [205, 121] on span at bounding box center [204, 123] width 4 height 4
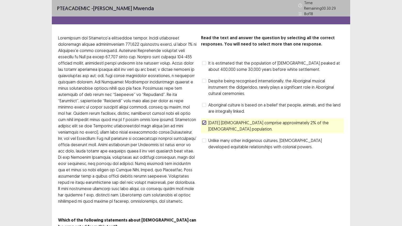
click at [208, 103] on label "Aboriginal culture is based on a belief that people, animals, and the land are …" at bounding box center [273, 108] width 142 height 13
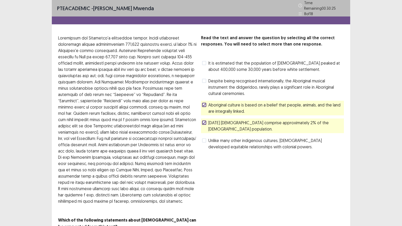
scroll to position [24, 0]
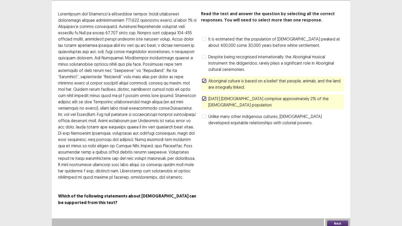
click at [337, 182] on button "Next" at bounding box center [338, 224] width 21 height 6
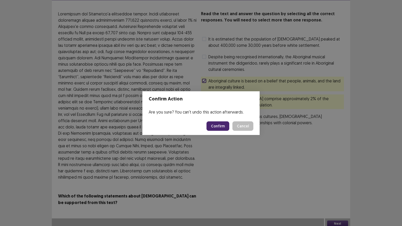
click at [220, 126] on button "Confirm" at bounding box center [218, 126] width 23 height 9
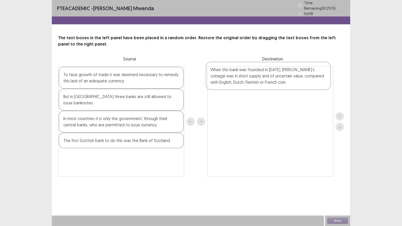
drag, startPoint x: 106, startPoint y: 152, endPoint x: 255, endPoint y: 74, distance: 167.8
click at [255, 74] on div "To face growth of trade it was deemed necessary to remedy this lack of an adequ…" at bounding box center [201, 121] width 286 height 111
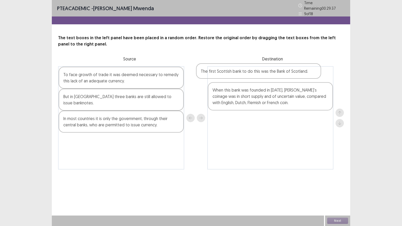
drag, startPoint x: 159, startPoint y: 134, endPoint x: 303, endPoint y: 74, distance: 155.9
click at [303, 74] on div "To face growth of trade it was deemed necessary to remedy this lack of an adequ…" at bounding box center [201, 117] width 286 height 103
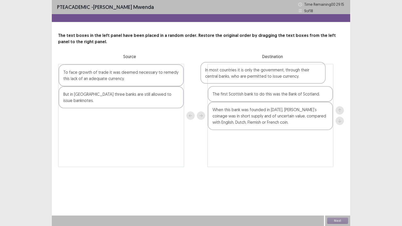
drag, startPoint x: 131, startPoint y: 117, endPoint x: 275, endPoint y: 77, distance: 149.4
click at [275, 77] on div "To face growth of trade it was deemed necessary to remedy this lack of an adequ…" at bounding box center [201, 115] width 286 height 103
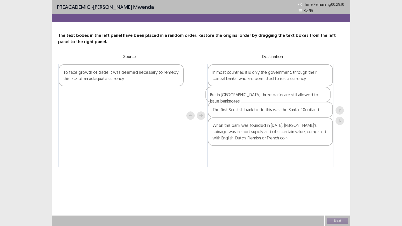
drag, startPoint x: 110, startPoint y: 96, endPoint x: 258, endPoint y: 96, distance: 148.6
click at [258, 96] on div "To face growth of trade it was deemed necessary to remedy this lack of an adequ…" at bounding box center [201, 115] width 286 height 103
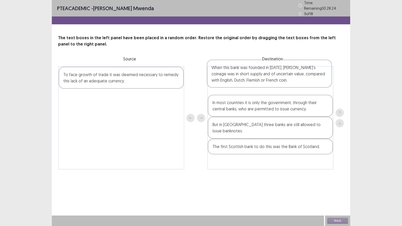
drag, startPoint x: 276, startPoint y: 137, endPoint x: 274, endPoint y: 78, distance: 59.5
click at [274, 78] on div "In most countries it is only the government, through their central banks, who a…" at bounding box center [271, 117] width 126 height 103
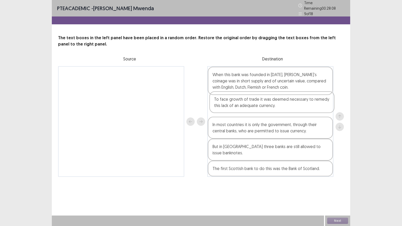
drag, startPoint x: 104, startPoint y: 81, endPoint x: 258, endPoint y: 108, distance: 156.4
click at [258, 108] on div "To face growth of trade it was deemed necessary to remedy this lack of an adequ…" at bounding box center [201, 121] width 286 height 111
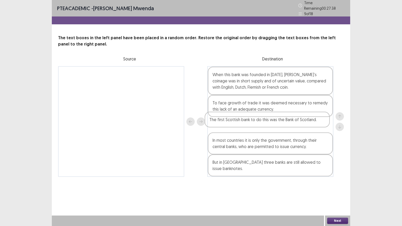
drag, startPoint x: 250, startPoint y: 161, endPoint x: 247, endPoint y: 120, distance: 41.0
click at [247, 120] on div "When this bank was founded in [DATE], [PERSON_NAME]’s coinage was in short supp…" at bounding box center [271, 121] width 126 height 111
click at [335, 182] on button "Next" at bounding box center [338, 221] width 21 height 6
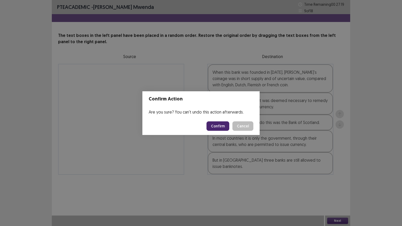
click at [219, 124] on button "Confirm" at bounding box center [218, 126] width 23 height 9
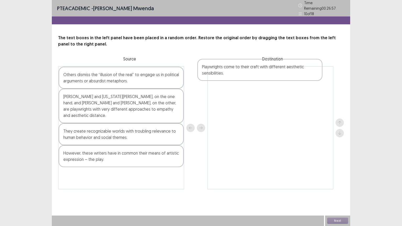
drag, startPoint x: 118, startPoint y: 174, endPoint x: 259, endPoint y: 69, distance: 175.1
click at [259, 69] on div "Others dismiss the “illusion of the real” to engage us in political arguments o…" at bounding box center [201, 127] width 286 height 123
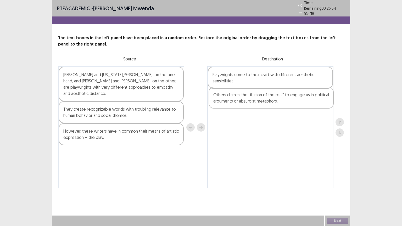
drag, startPoint x: 136, startPoint y: 74, endPoint x: 287, endPoint y: 96, distance: 153.1
click at [287, 96] on div "Others dismiss the “illusion of the real” to engage us in political arguments o…" at bounding box center [201, 127] width 286 height 122
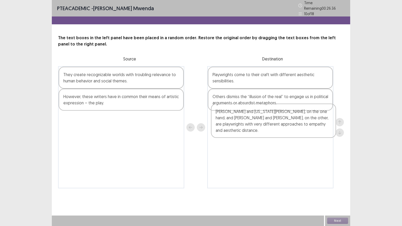
drag, startPoint x: 157, startPoint y: 87, endPoint x: 311, endPoint y: 126, distance: 159.2
click at [311, 126] on div "[PERSON_NAME] and [US_STATE][PERSON_NAME], on the one hand, and [PERSON_NAME] a…" at bounding box center [201, 127] width 286 height 122
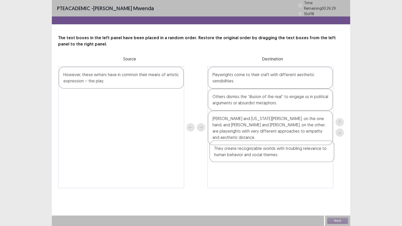
drag, startPoint x: 99, startPoint y: 78, endPoint x: 252, endPoint y: 154, distance: 170.3
click at [252, 154] on div "They create recognizable worlds with troubling relevance to human behavior and …" at bounding box center [201, 127] width 286 height 122
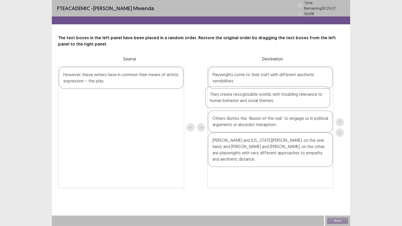
drag, startPoint x: 265, startPoint y: 160, endPoint x: 264, endPoint y: 102, distance: 57.7
click at [264, 102] on div "Playwrights come to their craft with different aesthetic sensibilities. Others …" at bounding box center [271, 127] width 126 height 122
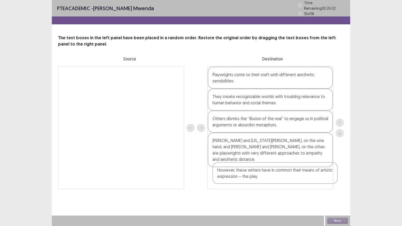
drag, startPoint x: 91, startPoint y: 74, endPoint x: 247, endPoint y: 172, distance: 183.8
click at [247, 172] on div "However, these writers have in common their means of artistic expression – the …" at bounding box center [201, 127] width 286 height 123
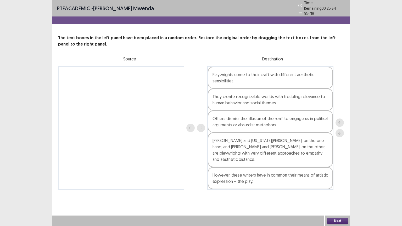
click at [338, 182] on button "Next" at bounding box center [338, 221] width 21 height 6
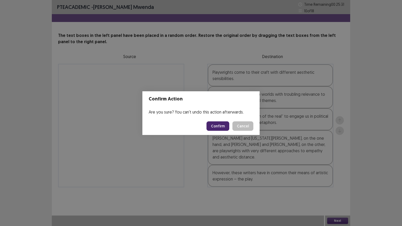
click at [219, 122] on button "Confirm" at bounding box center [218, 126] width 23 height 9
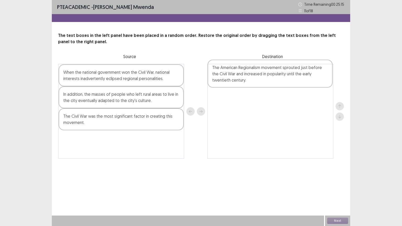
drag, startPoint x: 114, startPoint y: 77, endPoint x: 265, endPoint y: 72, distance: 151.3
click at [265, 72] on div "The American Regionalism movement sprouted just before the Civil War and increa…" at bounding box center [201, 111] width 286 height 95
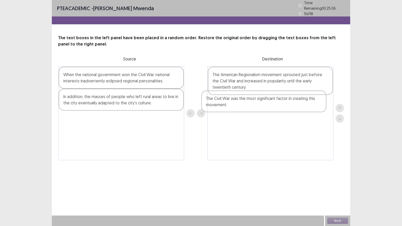
drag, startPoint x: 118, startPoint y: 118, endPoint x: 262, endPoint y: 100, distance: 145.4
click at [262, 100] on div "When the national government won the Civil War, national interests inadvertentl…" at bounding box center [201, 113] width 286 height 94
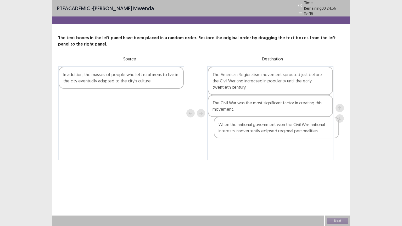
drag, startPoint x: 115, startPoint y: 77, endPoint x: 274, endPoint y: 130, distance: 167.0
click at [274, 130] on div "When the national government won the Civil War, national interests inadvertentl…" at bounding box center [201, 113] width 286 height 94
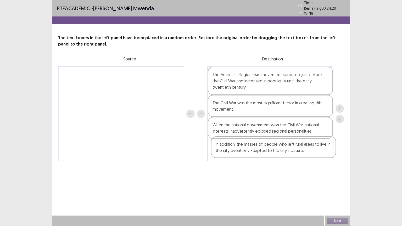
drag, startPoint x: 146, startPoint y: 80, endPoint x: 302, endPoint y: 151, distance: 170.9
click at [302, 151] on div "In addition, the masses of people who left rural areas to live in the city even…" at bounding box center [201, 113] width 286 height 95
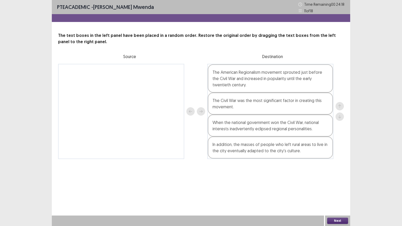
click at [340, 182] on button "Next" at bounding box center [338, 221] width 21 height 6
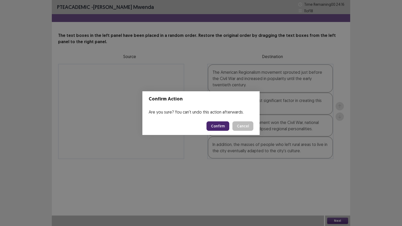
click at [224, 127] on button "Confirm" at bounding box center [218, 126] width 23 height 9
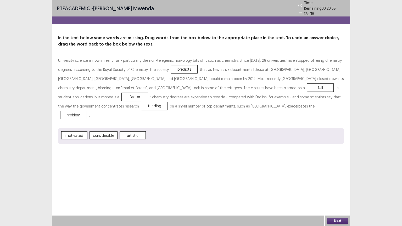
click at [340, 182] on button "Next" at bounding box center [338, 221] width 21 height 6
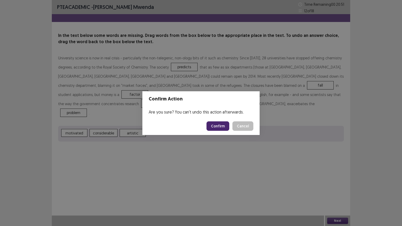
click at [221, 124] on button "Confirm" at bounding box center [218, 126] width 23 height 9
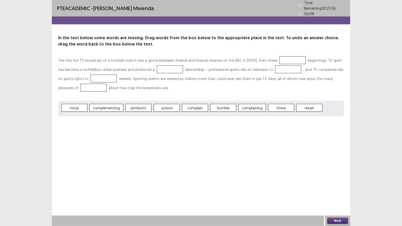
click at [284, 59] on div at bounding box center [293, 60] width 26 height 8
drag, startPoint x: 167, startPoint y: 70, endPoint x: 168, endPoint y: 67, distance: 3.2
click at [167, 69] on p "The first live TV broadcast of a football match was a game between Arsenal and …" at bounding box center [201, 74] width 286 height 37
click at [168, 62] on p "The first live TV broadcast of a football match was a game between Arsenal and …" at bounding box center [201, 74] width 286 height 37
drag, startPoint x: 168, startPoint y: 63, endPoint x: 167, endPoint y: 68, distance: 4.8
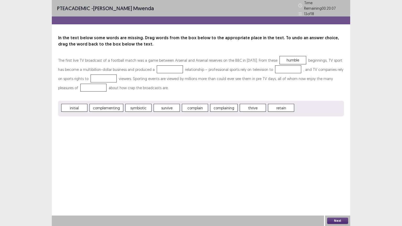
click at [167, 68] on p "The first live TV broadcast of a football match was a game between Arsenal and …" at bounding box center [201, 74] width 286 height 37
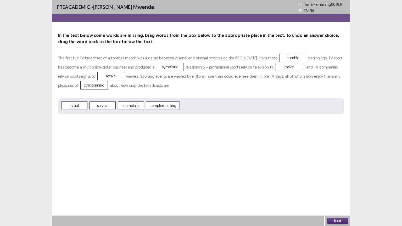
click at [335, 182] on button "Next" at bounding box center [338, 221] width 21 height 6
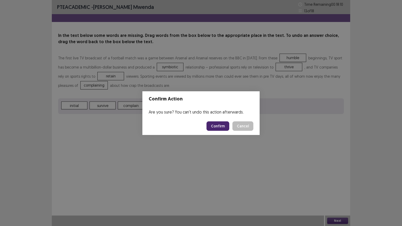
click at [220, 127] on button "Confirm" at bounding box center [218, 126] width 23 height 9
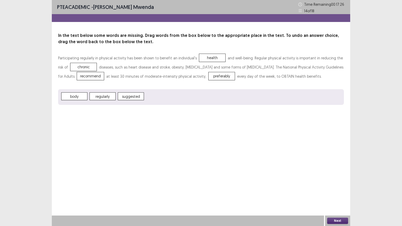
click at [337, 182] on button "Next" at bounding box center [338, 221] width 21 height 6
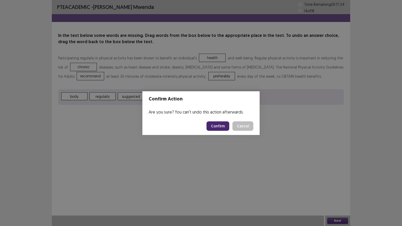
click at [224, 124] on button "Confirm" at bounding box center [218, 126] width 23 height 9
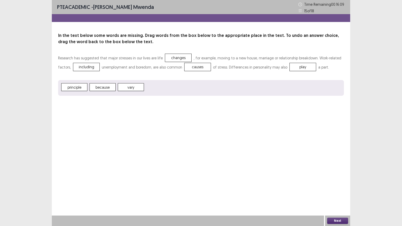
click at [336, 182] on button "Next" at bounding box center [338, 221] width 21 height 6
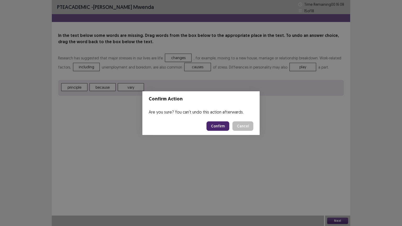
click at [226, 129] on button "Confirm" at bounding box center [218, 126] width 23 height 9
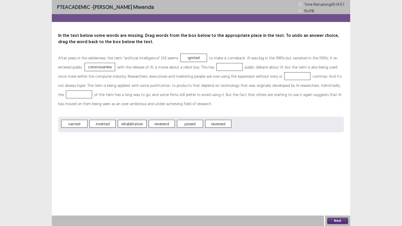
drag, startPoint x: 220, startPoint y: 67, endPoint x: 207, endPoint y: 61, distance: 14.3
click at [220, 67] on div at bounding box center [230, 67] width 26 height 8
click at [340, 182] on button "Next" at bounding box center [338, 221] width 21 height 6
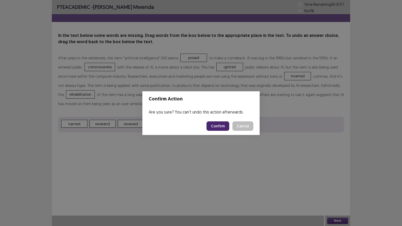
click at [216, 124] on button "Confirm" at bounding box center [218, 126] width 23 height 9
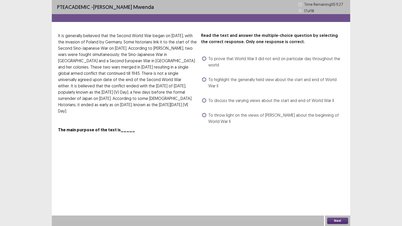
click at [203, 81] on span at bounding box center [204, 80] width 4 height 4
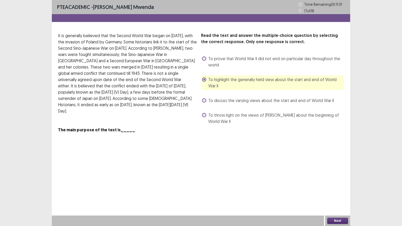
click at [205, 101] on span at bounding box center [204, 101] width 4 height 4
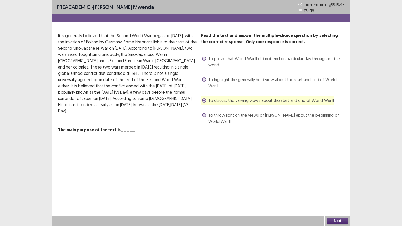
click at [338, 182] on button "Next" at bounding box center [338, 221] width 21 height 6
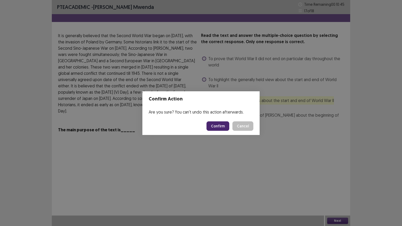
click at [219, 126] on button "Confirm" at bounding box center [218, 126] width 23 height 9
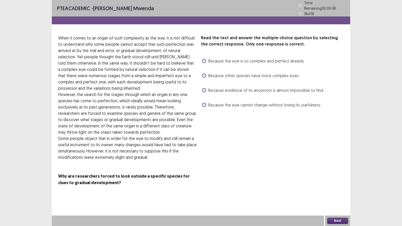
click at [205, 88] on span at bounding box center [204, 90] width 4 height 4
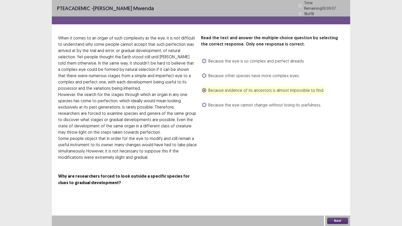
click at [205, 88] on span at bounding box center [204, 90] width 4 height 4
click at [339, 182] on button "Next" at bounding box center [338, 221] width 21 height 6
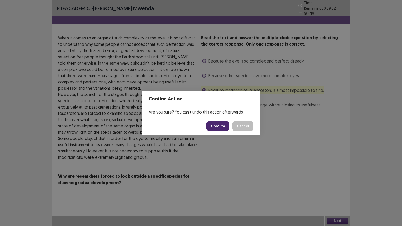
click at [220, 127] on button "Confirm" at bounding box center [218, 126] width 23 height 9
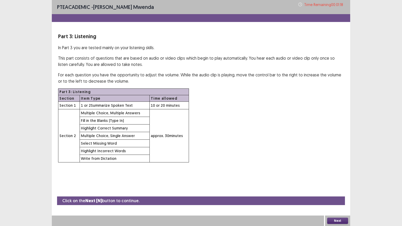
click at [339, 182] on button "Next" at bounding box center [338, 221] width 21 height 6
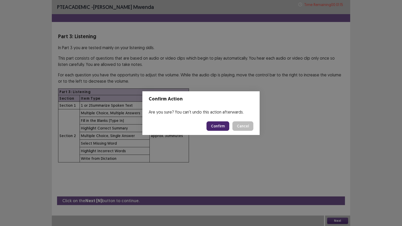
click at [218, 127] on button "Confirm" at bounding box center [218, 126] width 23 height 9
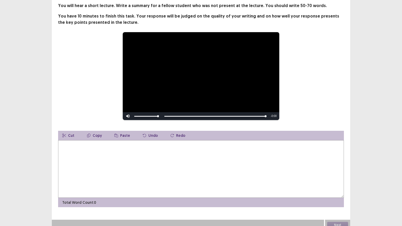
scroll to position [34, 0]
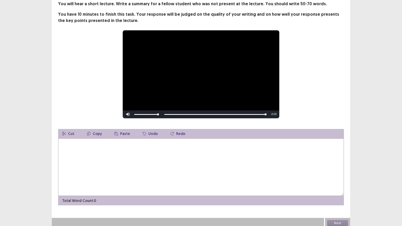
click at [69, 143] on textarea at bounding box center [201, 168] width 286 height 58
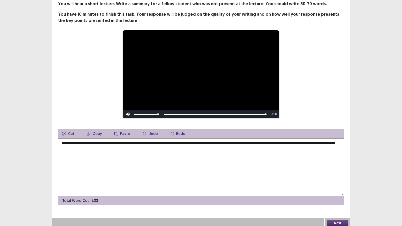
click at [336, 143] on textarea "**********" at bounding box center [201, 168] width 286 height 58
click at [94, 143] on textarea "**********" at bounding box center [201, 168] width 286 height 58
click at [96, 146] on textarea "**********" at bounding box center [201, 168] width 286 height 58
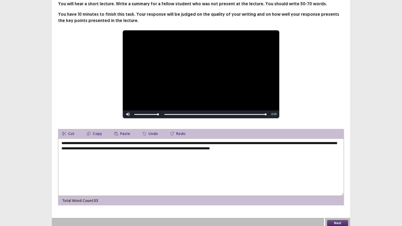
click at [163, 141] on textarea "**********" at bounding box center [201, 168] width 286 height 58
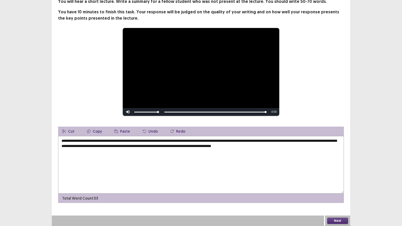
click at [251, 141] on textarea "**********" at bounding box center [201, 165] width 286 height 58
click at [79, 146] on textarea "**********" at bounding box center [201, 165] width 286 height 58
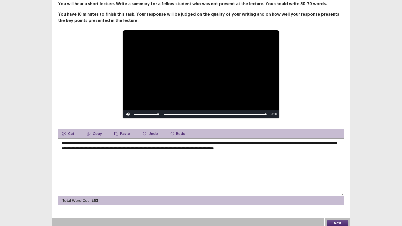
click at [105, 146] on textarea "**********" at bounding box center [201, 168] width 286 height 58
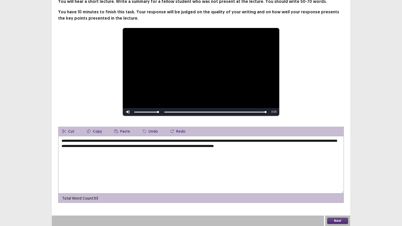
click at [105, 146] on textarea "**********" at bounding box center [201, 165] width 286 height 58
click at [126, 146] on textarea "**********" at bounding box center [201, 165] width 286 height 58
click at [126, 147] on textarea "**********" at bounding box center [201, 165] width 286 height 58
click at [261, 146] on textarea "**********" at bounding box center [201, 165] width 286 height 58
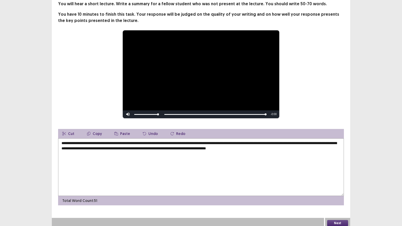
click at [266, 146] on textarea "**********" at bounding box center [201, 168] width 286 height 58
click at [274, 146] on textarea "**********" at bounding box center [201, 168] width 286 height 58
click at [335, 182] on button "Next" at bounding box center [338, 223] width 21 height 6
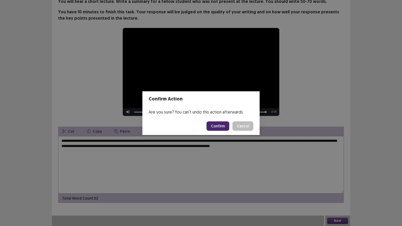
click at [262, 147] on div "Confirm Action Are you sure? You can't undo this action afterwards. Confirm Can…" at bounding box center [201, 113] width 402 height 226
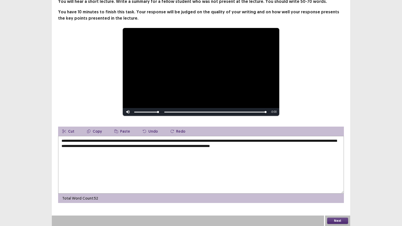
click at [263, 147] on textarea "**********" at bounding box center [201, 165] width 286 height 58
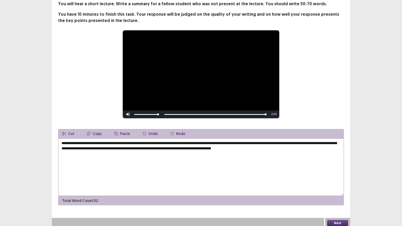
type textarea "**********"
click at [334, 182] on button "Next" at bounding box center [338, 223] width 21 height 6
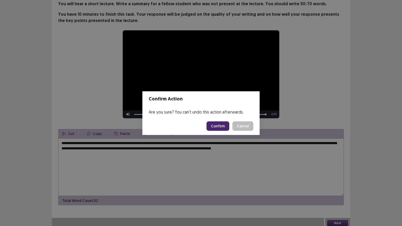
click at [222, 129] on button "Confirm" at bounding box center [218, 126] width 23 height 9
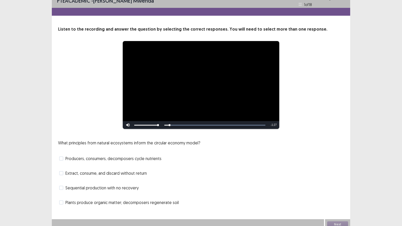
scroll to position [10, 0]
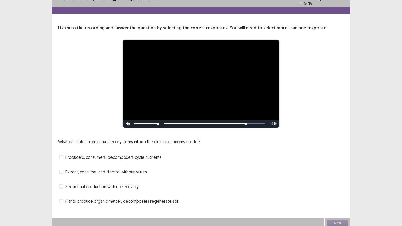
click at [62, 156] on span at bounding box center [61, 157] width 4 height 4
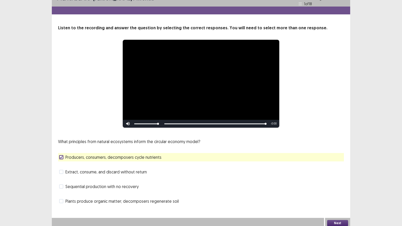
click at [343, 182] on button "Next" at bounding box center [338, 223] width 21 height 6
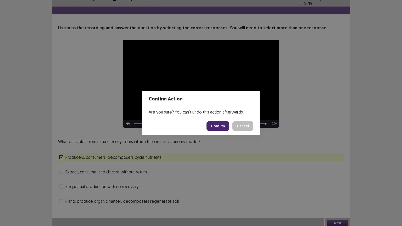
click at [221, 125] on button "Confirm" at bounding box center [218, 126] width 23 height 9
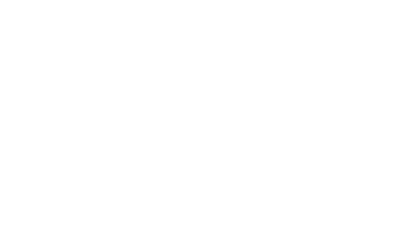
scroll to position [0, 0]
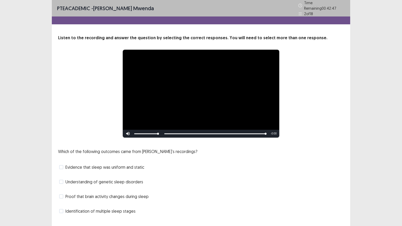
click at [64, 182] on label "Proof that brain activity changes during sleep" at bounding box center [104, 197] width 90 height 6
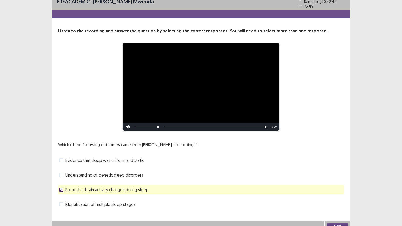
scroll to position [10, 0]
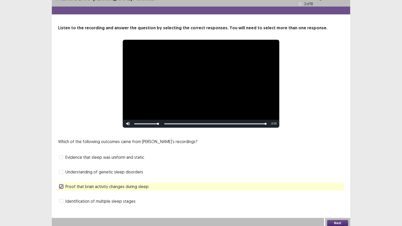
click at [340, 182] on button "Next" at bounding box center [338, 223] width 21 height 6
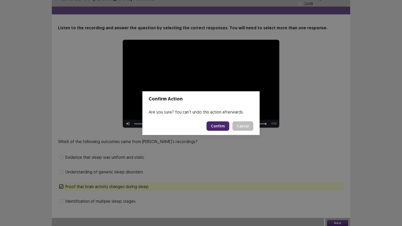
click at [220, 125] on button "Confirm" at bounding box center [218, 126] width 23 height 9
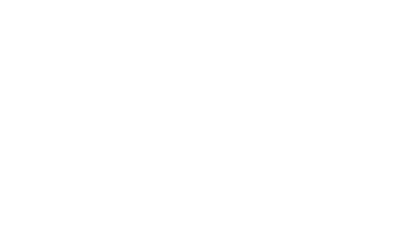
scroll to position [0, 0]
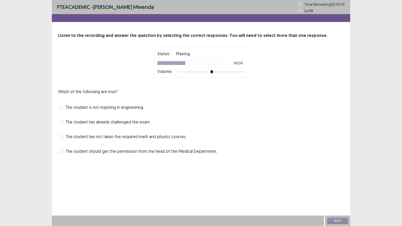
click at [61, 107] on span at bounding box center [61, 107] width 4 height 4
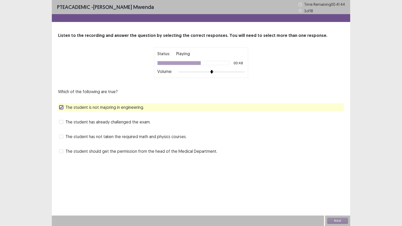
click at [62, 137] on span at bounding box center [61, 137] width 4 height 4
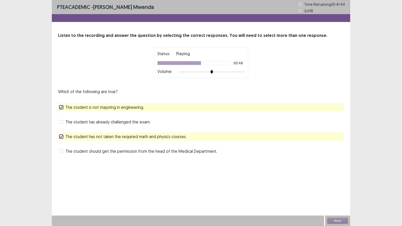
click at [62, 137] on icon at bounding box center [61, 136] width 3 height 3
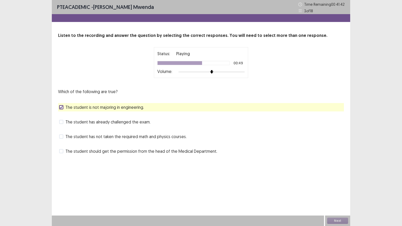
click at [62, 137] on span at bounding box center [61, 137] width 4 height 4
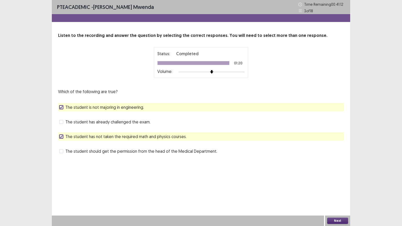
click at [335, 182] on button "Next" at bounding box center [338, 221] width 21 height 6
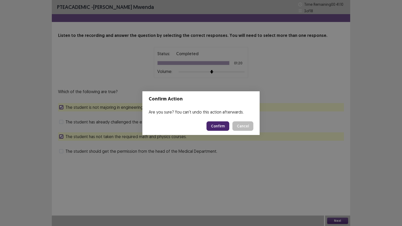
click at [221, 127] on button "Confirm" at bounding box center [218, 126] width 23 height 9
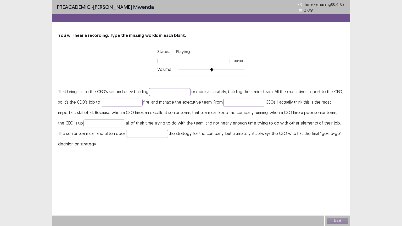
click at [168, 93] on input "text" at bounding box center [170, 92] width 42 height 8
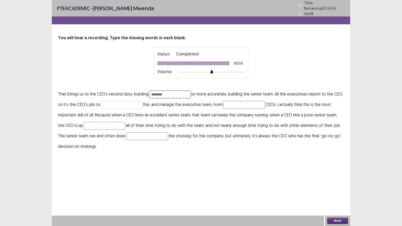
type input "********"
click at [115, 101] on input "text" at bounding box center [122, 105] width 42 height 8
type input "****"
click at [229, 102] on input "text" at bounding box center [244, 105] width 42 height 8
type input "********"
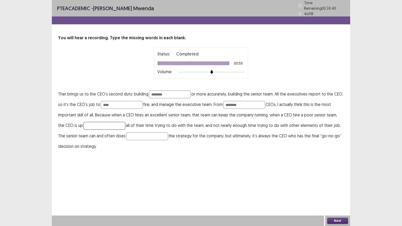
click at [98, 122] on input "text" at bounding box center [105, 126] width 42 height 8
type input "********"
click at [126, 134] on input "text" at bounding box center [147, 137] width 42 height 8
type input "*******"
click at [337, 182] on button "Next" at bounding box center [338, 221] width 21 height 6
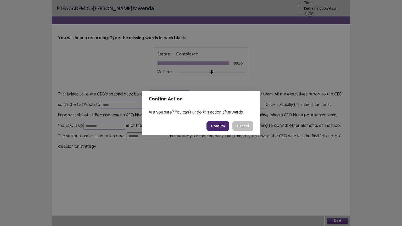
click at [218, 126] on button "Confirm" at bounding box center [218, 126] width 23 height 9
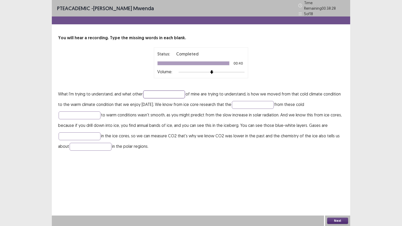
click at [160, 93] on input "text" at bounding box center [164, 95] width 42 height 8
type input "*********"
click at [239, 103] on input "text" at bounding box center [253, 105] width 42 height 8
type input "**********"
click at [64, 113] on input "text" at bounding box center [80, 116] width 42 height 8
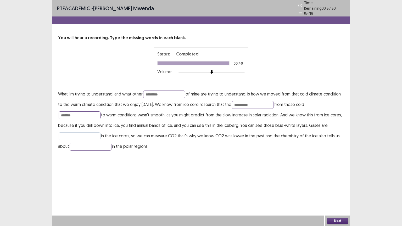
type input "*******"
click at [83, 133] on input "text" at bounding box center [80, 137] width 42 height 8
type input "*******"
click at [76, 144] on input "text" at bounding box center [91, 147] width 42 height 8
type input "**********"
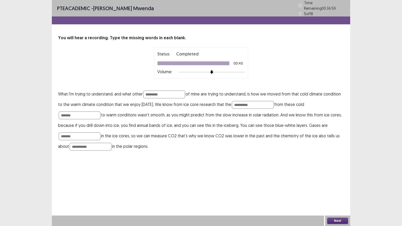
click at [334, 182] on button "Next" at bounding box center [338, 221] width 21 height 6
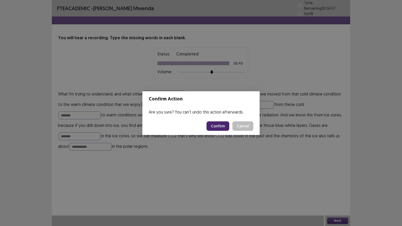
click at [222, 125] on button "Confirm" at bounding box center [218, 126] width 23 height 9
